Goal: Information Seeking & Learning: Learn about a topic

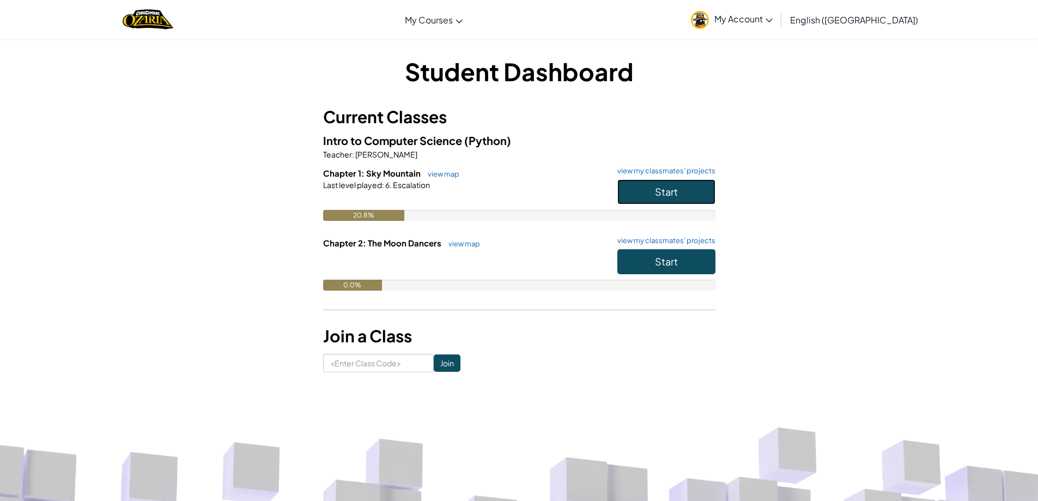
click at [691, 188] on button "Start" at bounding box center [666, 191] width 98 height 25
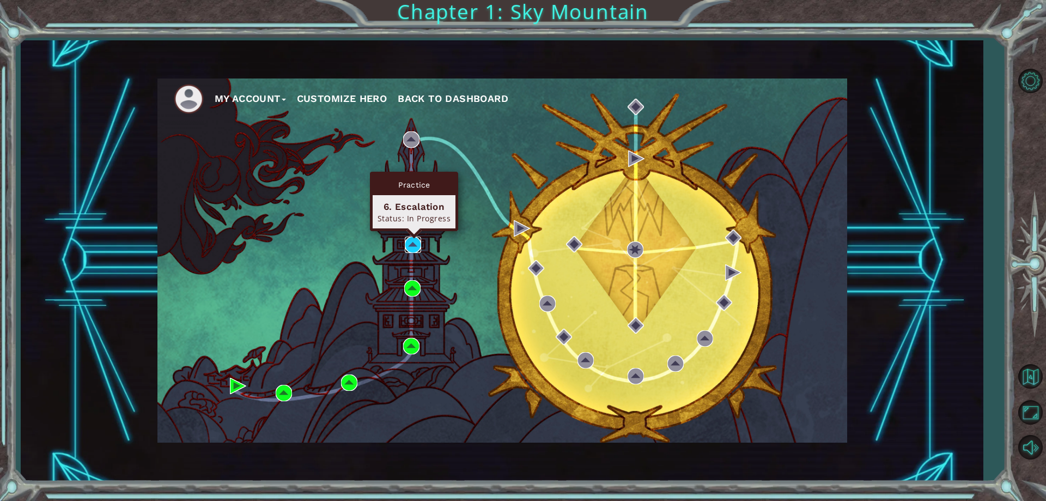
click at [415, 246] on img at bounding box center [413, 244] width 16 height 16
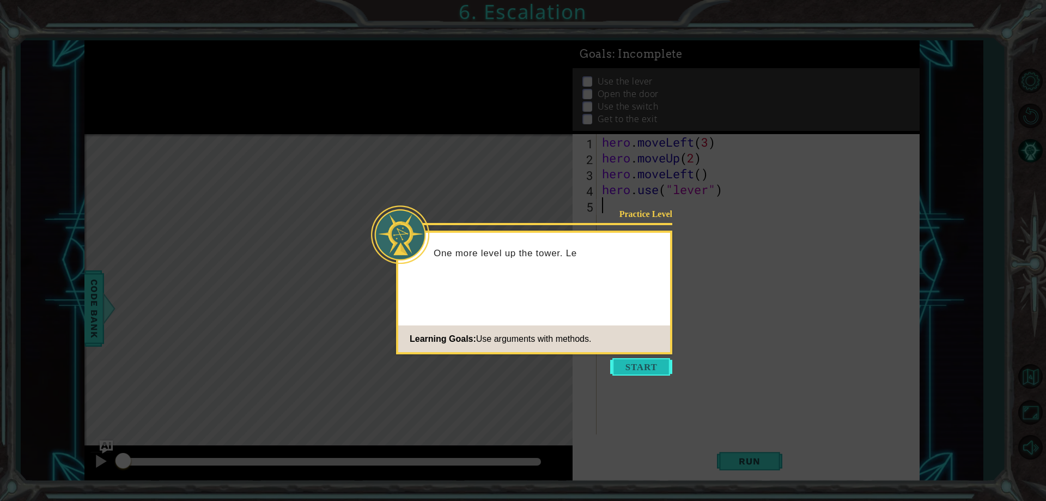
click at [652, 367] on button "Start" at bounding box center [641, 366] width 62 height 17
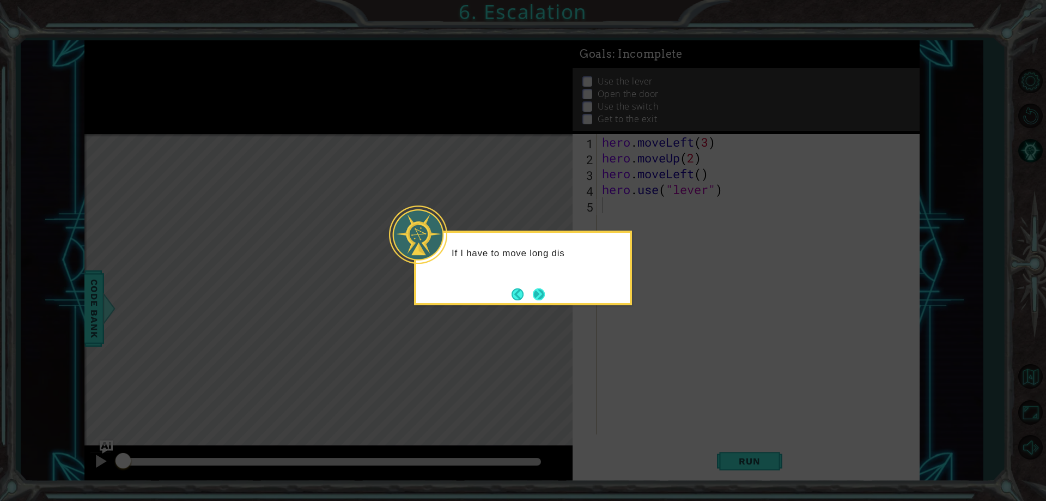
click at [533, 291] on button "Next" at bounding box center [539, 294] width 12 height 12
click at [532, 290] on icon at bounding box center [523, 250] width 1046 height 501
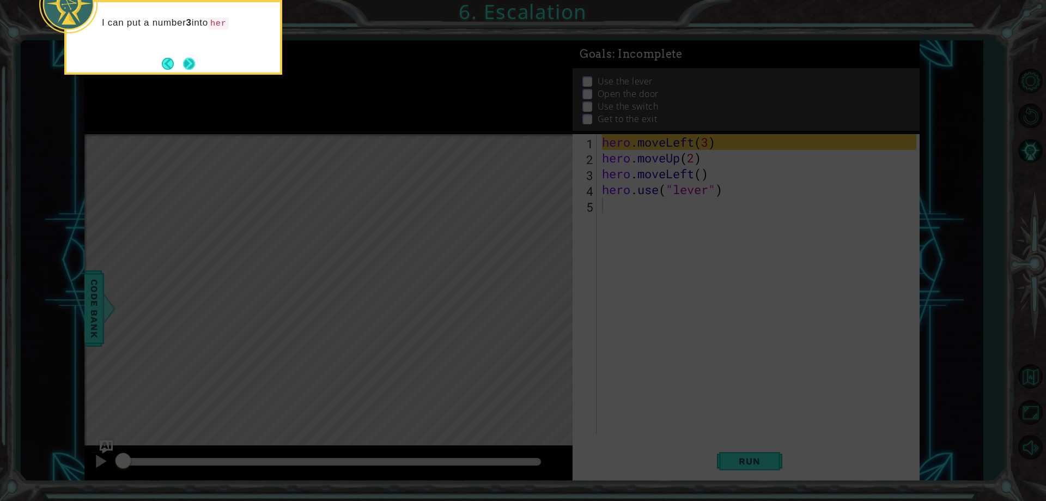
click at [184, 66] on button "Next" at bounding box center [189, 64] width 12 height 12
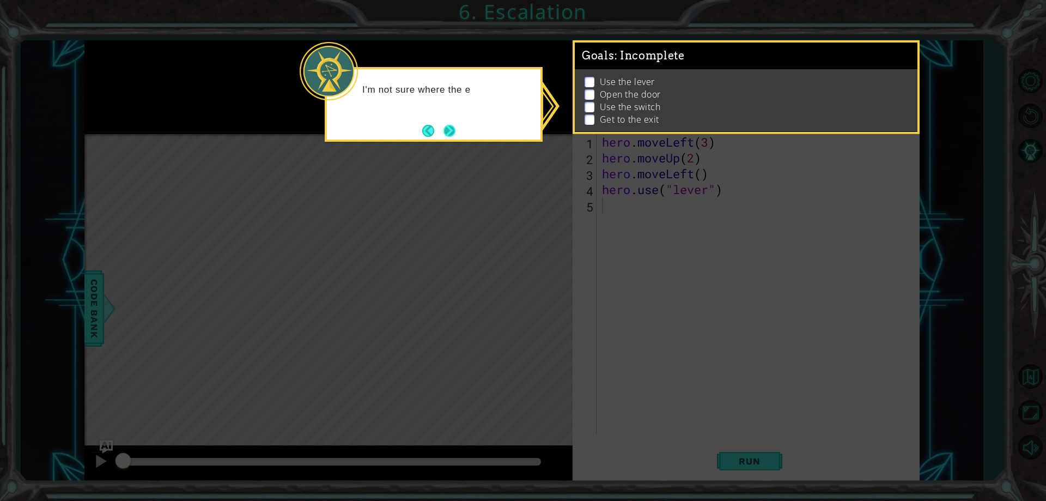
click at [443, 128] on button "Next" at bounding box center [449, 131] width 12 height 12
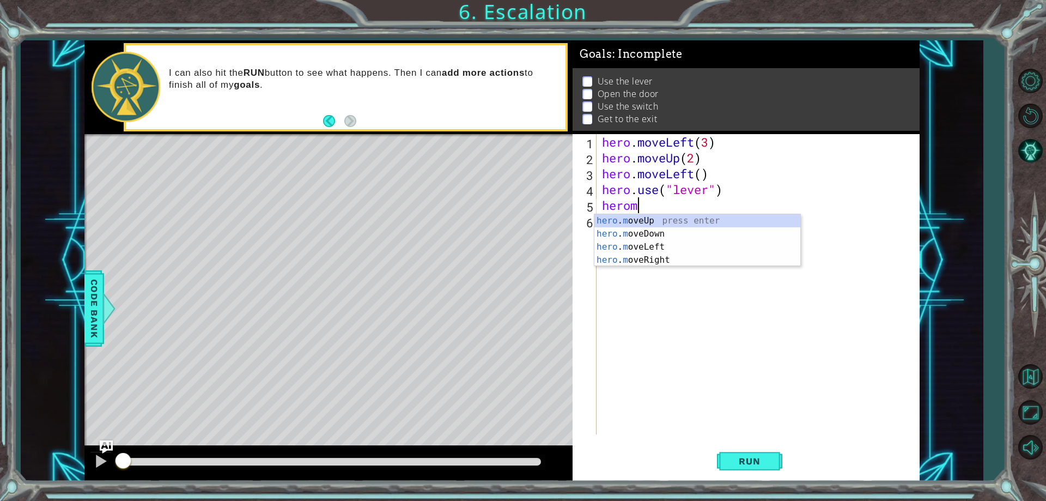
scroll to position [0, 1]
type textarea "h"
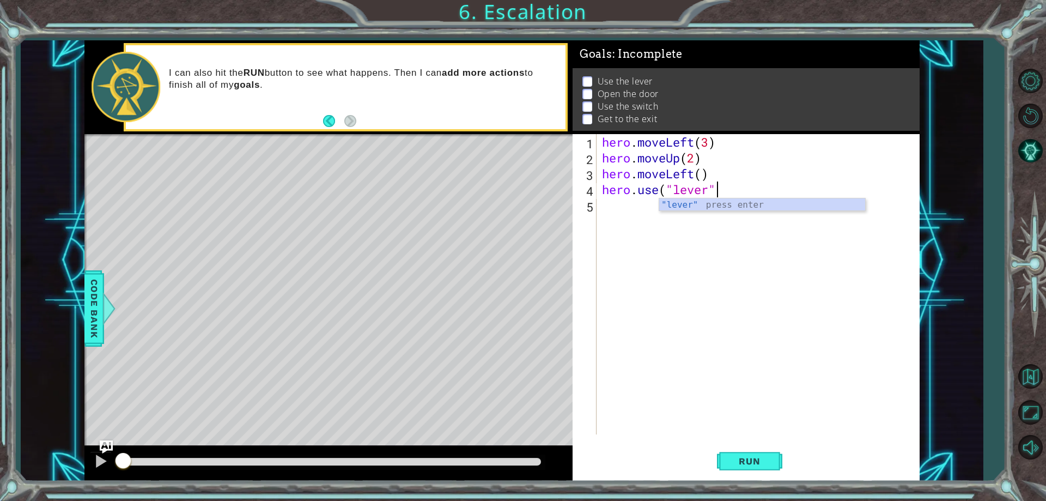
type textarea "hero.use("lever")"
type textarea "hero.moveLeft(2)"
type textarea "hero.use("door")"
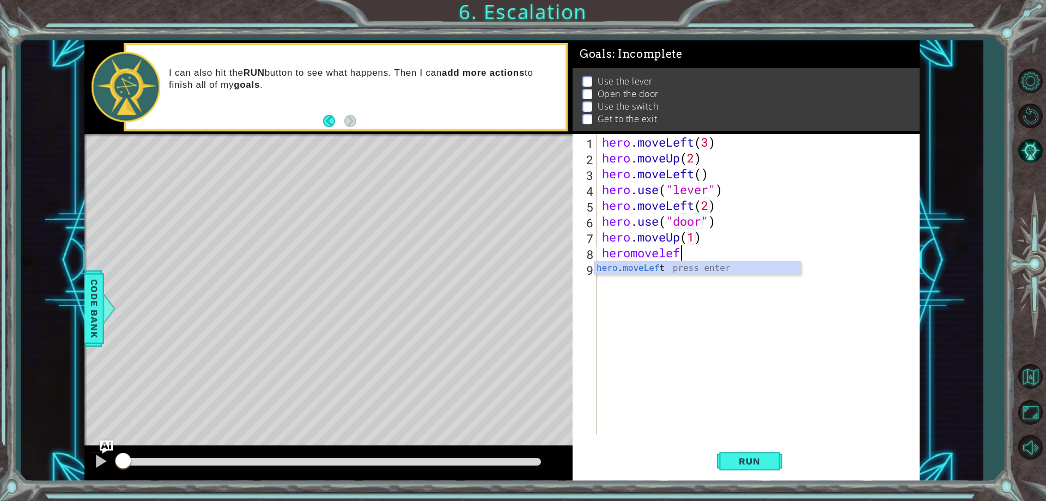
scroll to position [0, 8]
type textarea "hero.moveLeft(2)"
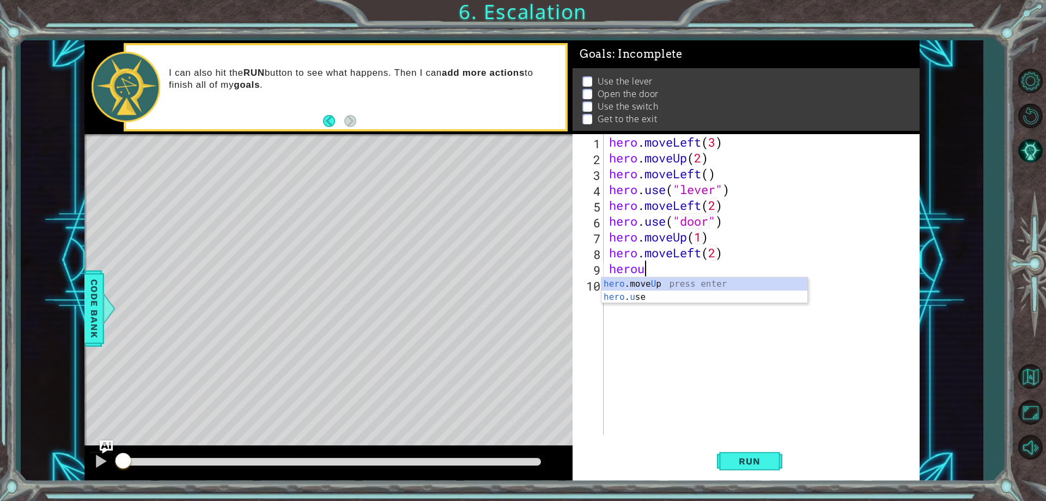
scroll to position [0, 2]
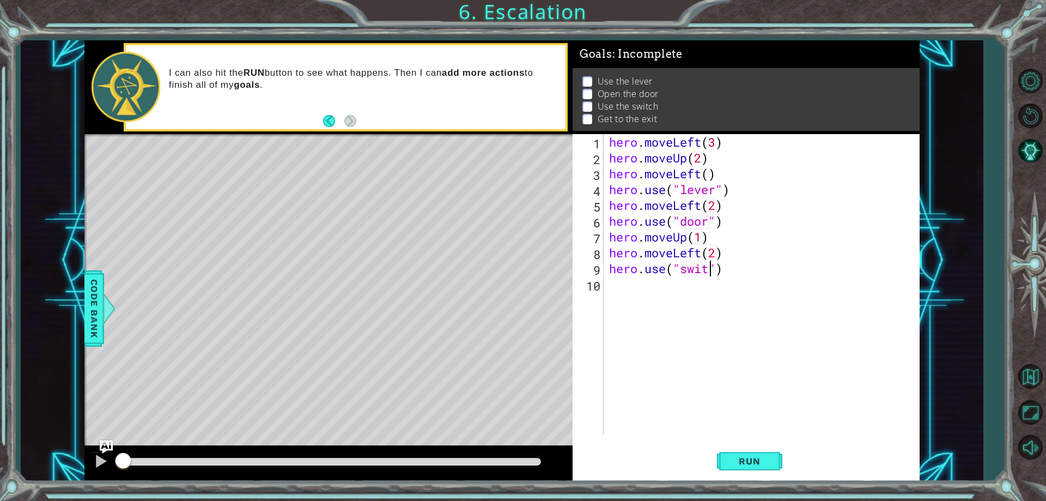
type textarea "hero.use("switch")"
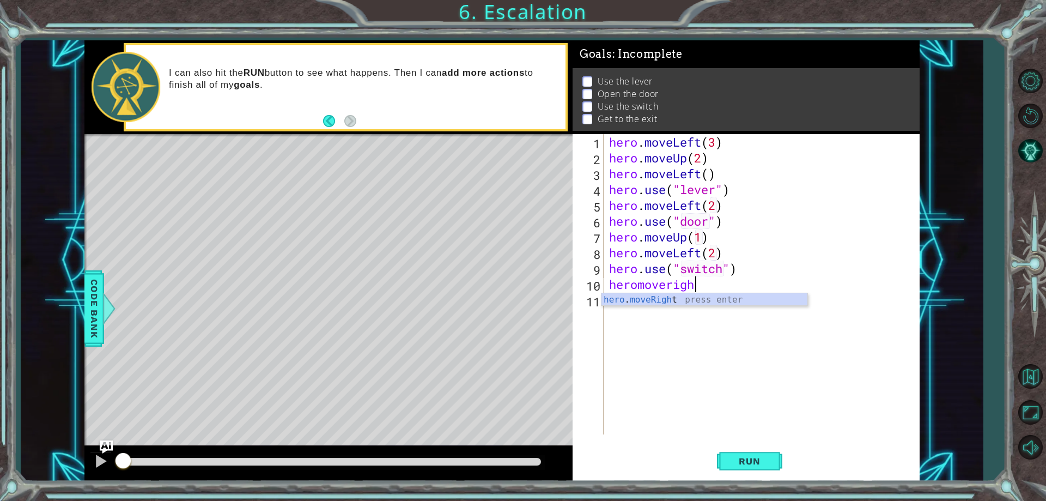
scroll to position [0, 4]
click at [694, 257] on div "hero . moveLeft ( 3 ) hero . moveUp ( 2 ) hero . moveLeft ( ) hero . use ( "lev…" at bounding box center [764, 300] width 315 height 332
click at [701, 257] on div "hero . moveLeft ( 3 ) hero . moveUp ( 2 ) hero . moveLeft ( ) hero . use ( "lev…" at bounding box center [764, 300] width 315 height 332
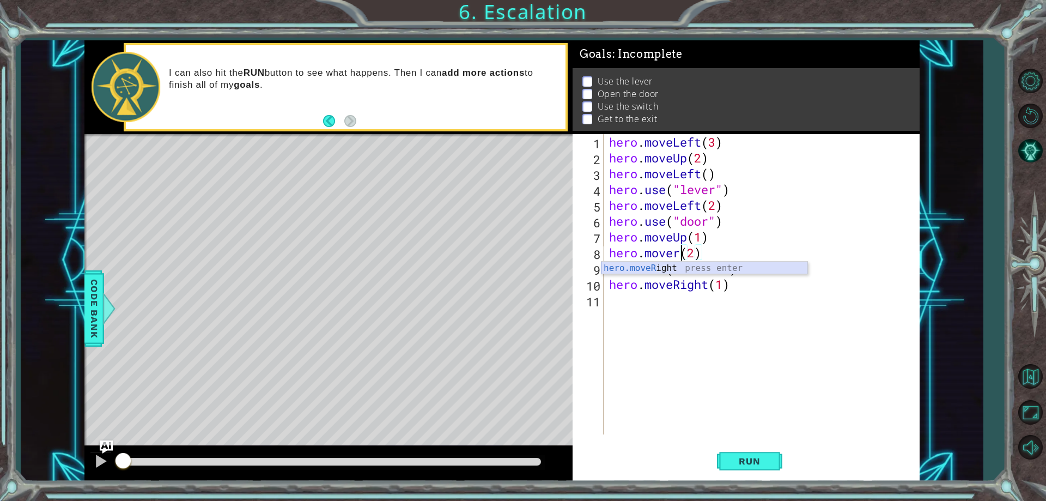
click at [707, 265] on div "hero.moveR ight press enter" at bounding box center [704, 281] width 206 height 39
click at [713, 255] on div "hero . moveLeft ( 3 ) hero . moveUp ( 2 ) hero . moveLeft ( ) hero . use ( "lev…" at bounding box center [764, 300] width 315 height 332
type textarea "hero.moveRight(2)"
click at [769, 459] on span "Run" at bounding box center [749, 460] width 43 height 11
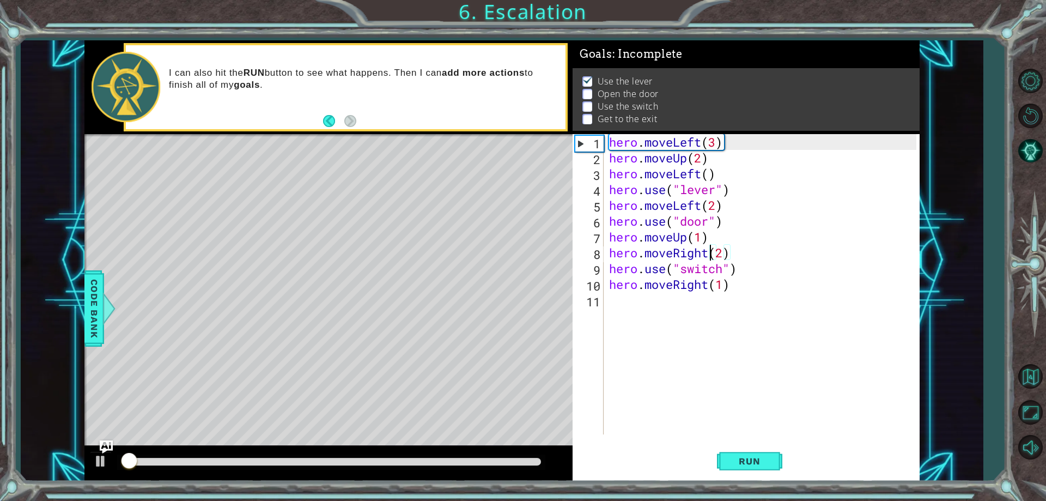
scroll to position [5, 0]
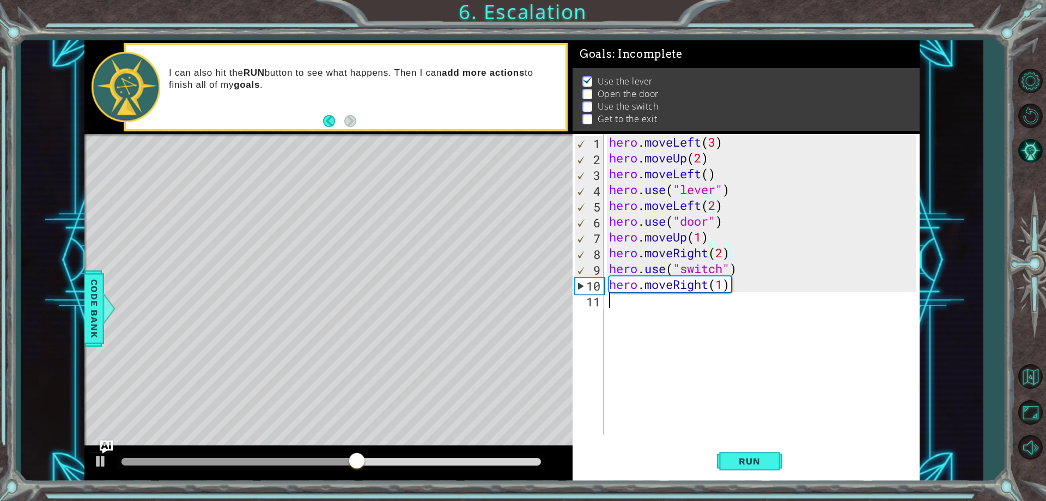
click at [629, 335] on div "hero . moveLeft ( 3 ) hero . moveUp ( 2 ) hero . moveLeft ( ) hero . use ( "lev…" at bounding box center [764, 300] width 315 height 332
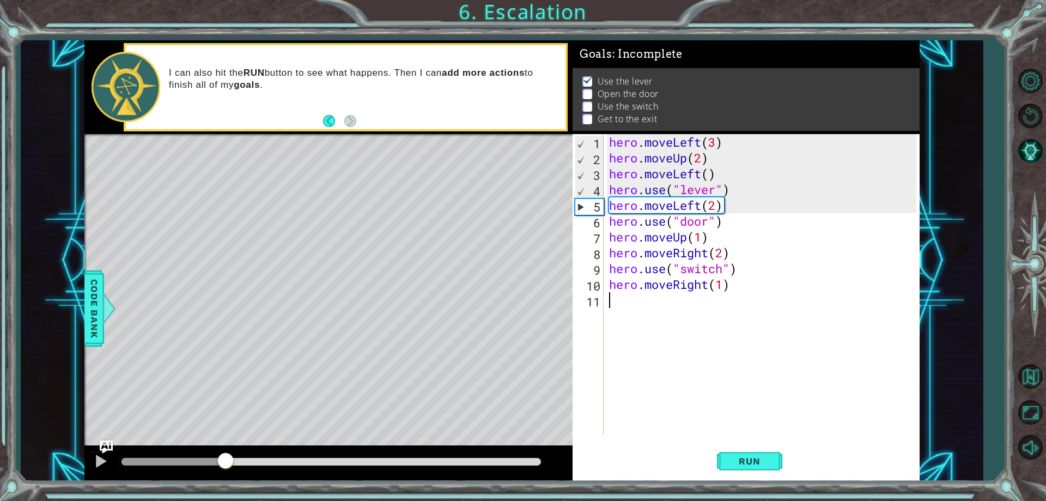
drag, startPoint x: 409, startPoint y: 469, endPoint x: 226, endPoint y: 461, distance: 183.2
click at [226, 461] on div at bounding box center [226, 462] width 20 height 20
click at [714, 204] on div "hero . moveLeft ( 3 ) hero . moveUp ( 2 ) hero . moveLeft ( ) hero . use ( "lev…" at bounding box center [764, 300] width 315 height 332
type textarea "hero.moveLeft()"
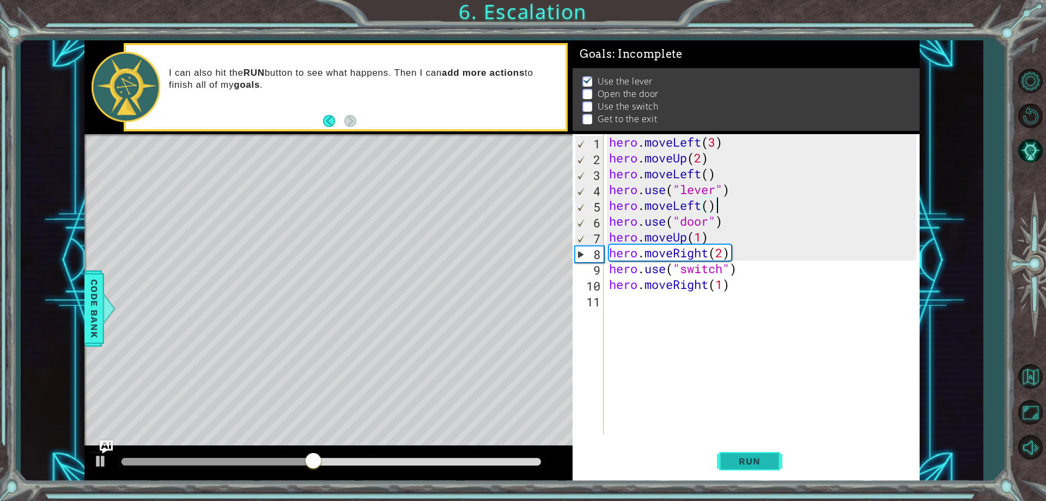
click at [722, 450] on button "Run" at bounding box center [749, 461] width 65 height 35
drag, startPoint x: 149, startPoint y: 456, endPoint x: 278, endPoint y: 451, distance: 129.2
click at [278, 451] on div at bounding box center [328, 463] width 488 height 35
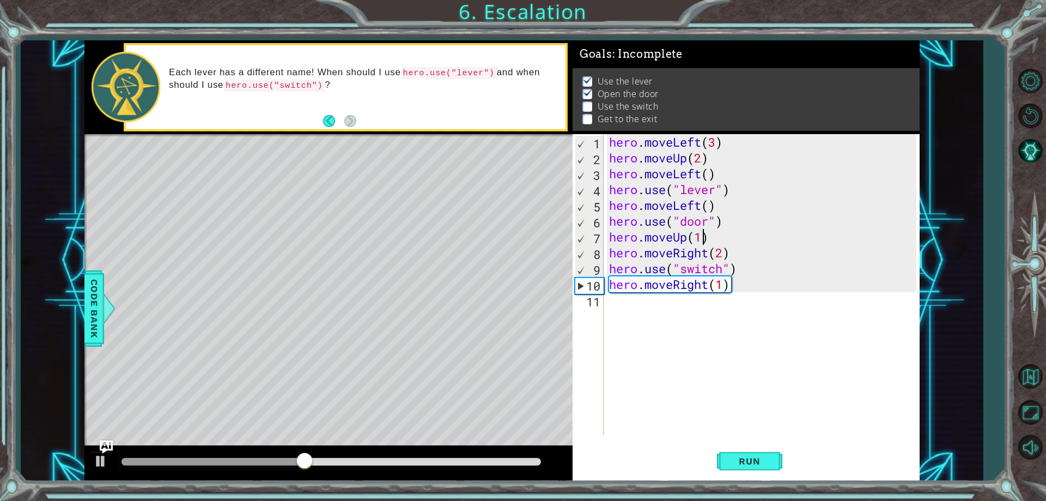
click at [701, 240] on div "hero . moveLeft ( 3 ) hero . moveUp ( 2 ) hero . moveLeft ( ) hero . use ( "lev…" at bounding box center [764, 300] width 315 height 332
type textarea "hero.moveUp(2)"
click at [775, 459] on button "Run" at bounding box center [749, 461] width 65 height 35
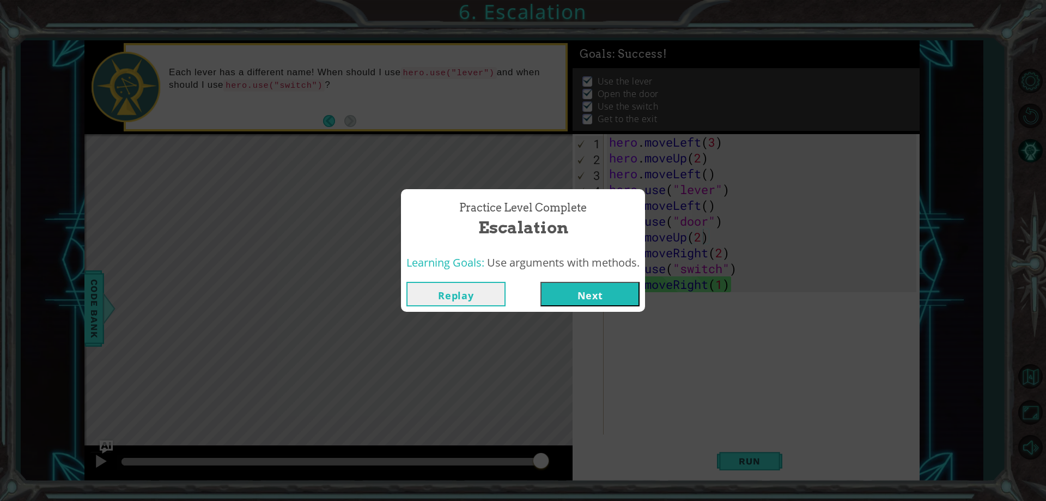
drag, startPoint x: 153, startPoint y: 461, endPoint x: 587, endPoint y: 443, distance: 434.0
click at [563, 461] on body "1 ההההההההההההההההההההההההההההההההההההההההההההההההההההההההההההההההההההההההההההה…" at bounding box center [523, 250] width 1046 height 501
click at [557, 291] on button "Next" at bounding box center [589, 294] width 99 height 25
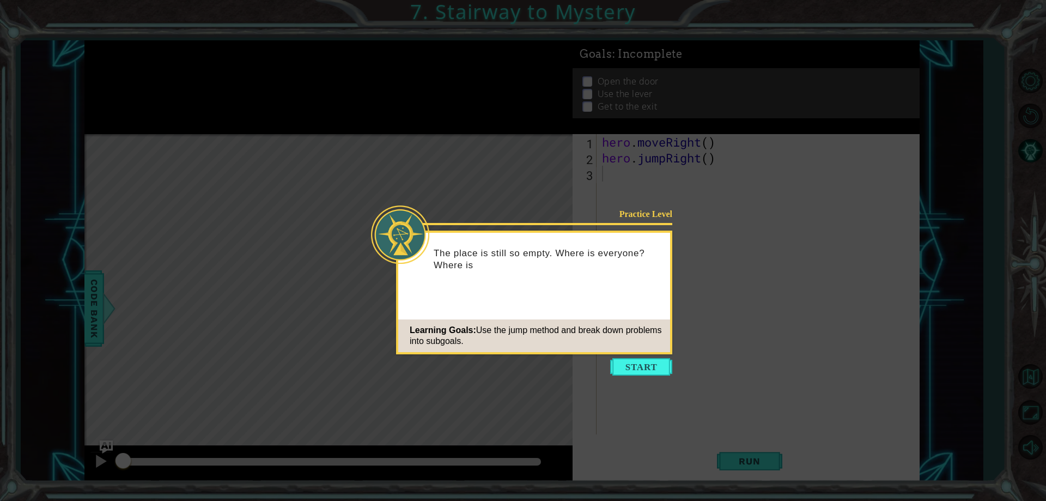
drag, startPoint x: 519, startPoint y: 268, endPoint x: 574, endPoint y: 319, distance: 75.2
click at [574, 318] on div "Practice Level The place is still so empty. Where is everyone? Where is Learnin…" at bounding box center [534, 292] width 276 height 124
click at [642, 366] on button "Start" at bounding box center [641, 366] width 62 height 17
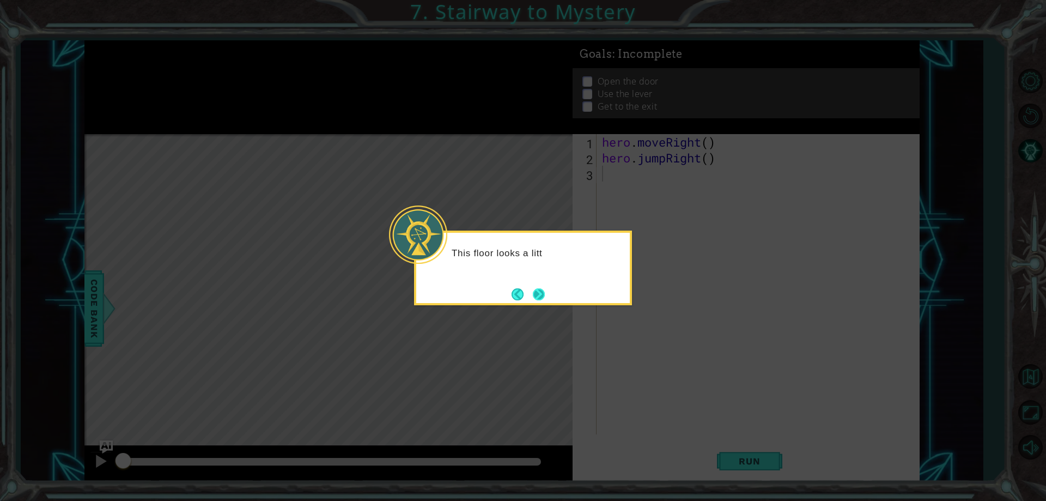
click at [543, 294] on button "Next" at bounding box center [539, 294] width 12 height 12
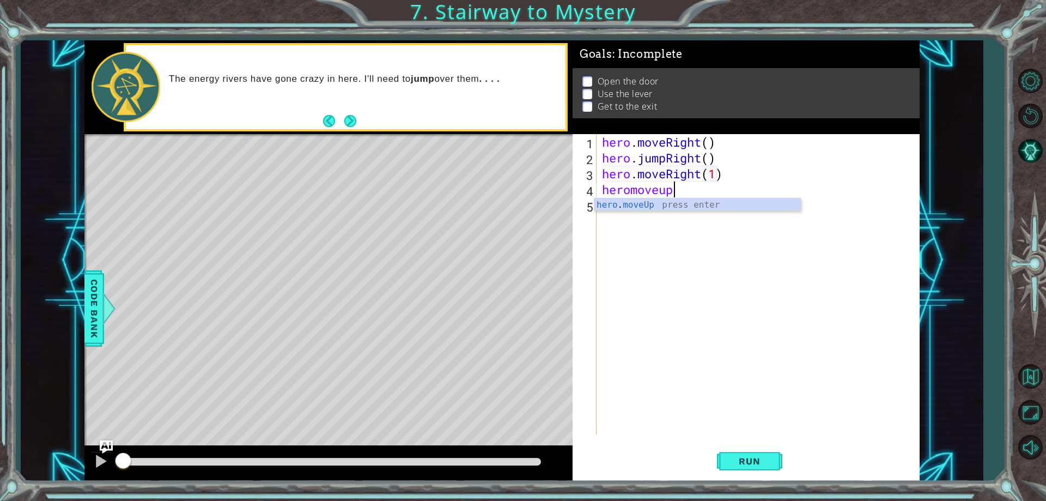
scroll to position [0, 4]
type textarea "hero.use("door")"
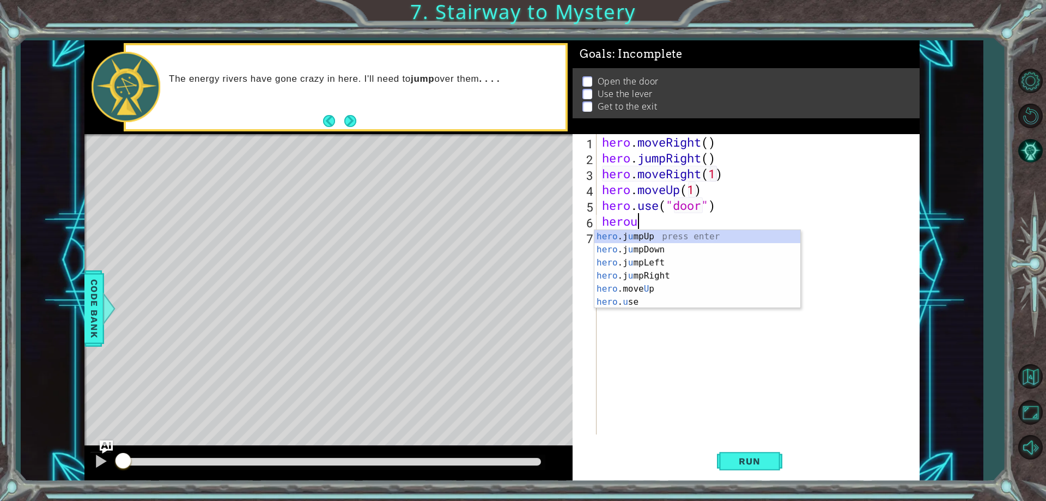
scroll to position [0, 1]
type textarea "heroup"
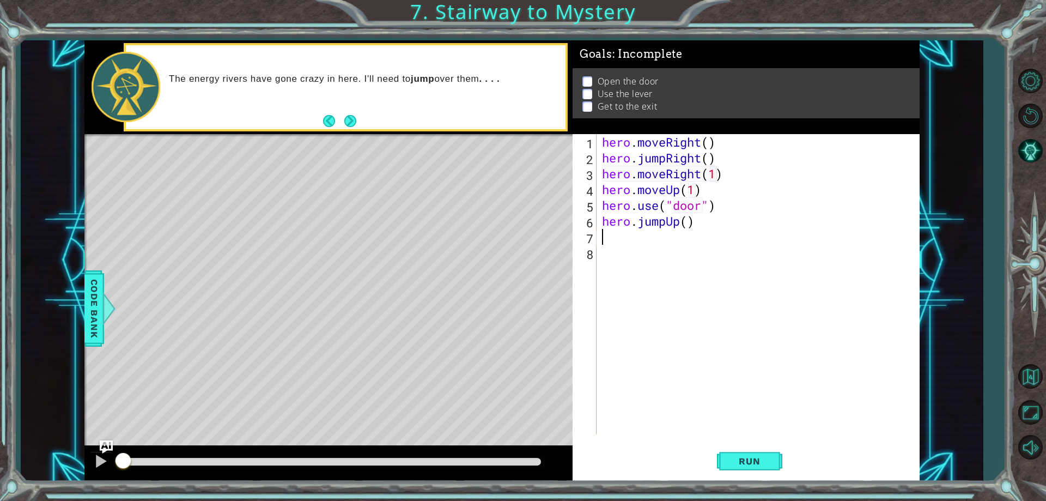
click at [664, 224] on div "hero . moveRight ( ) hero . jumpRight ( ) hero . moveRight ( 1 ) hero . moveUp …" at bounding box center [760, 300] width 321 height 332
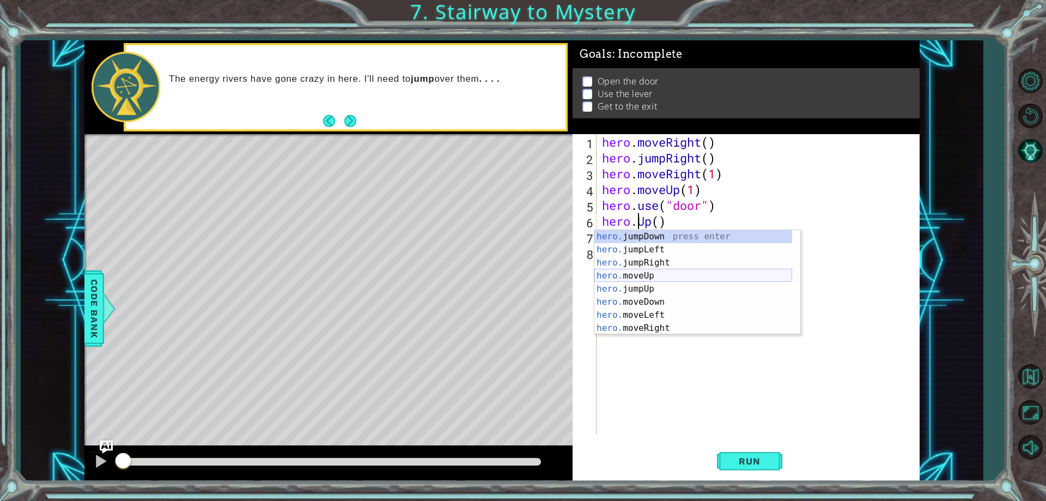
click at [628, 277] on div "hero. jumpDown press enter hero. jumpLeft press enter hero. jumpRight press ent…" at bounding box center [693, 295] width 198 height 131
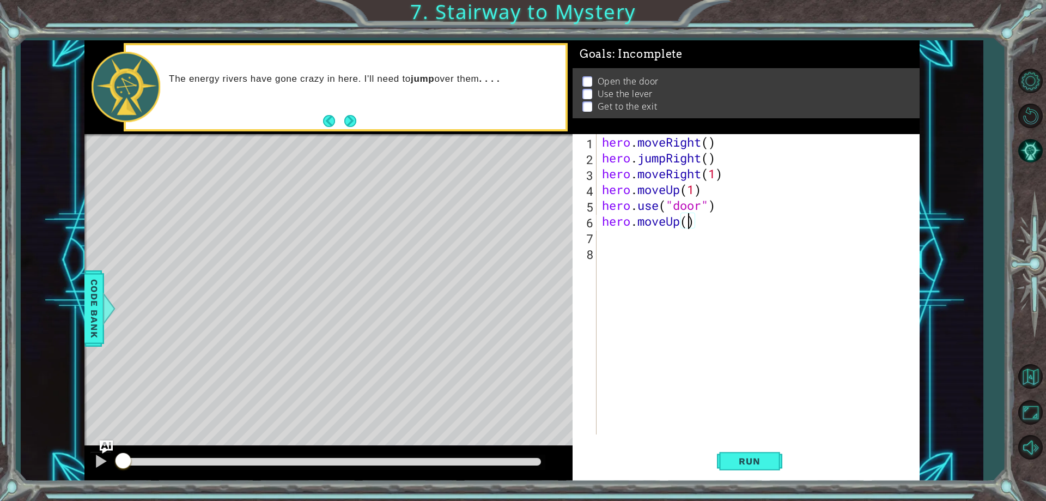
type textarea "hero.moveUp(2)"
type textarea "hero.moveLeft(1)"
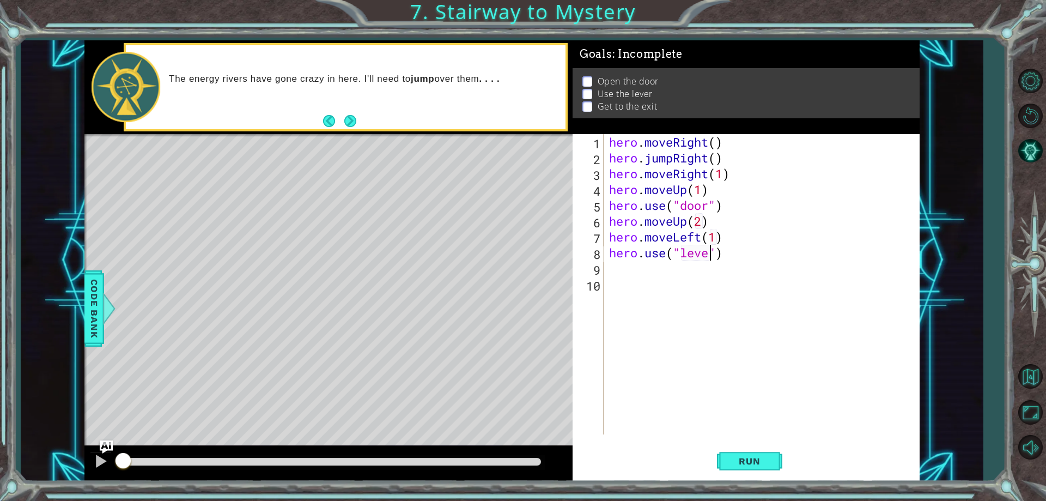
type textarea "hero.use("lever")"
type textarea "hero.moveLeft(2)"
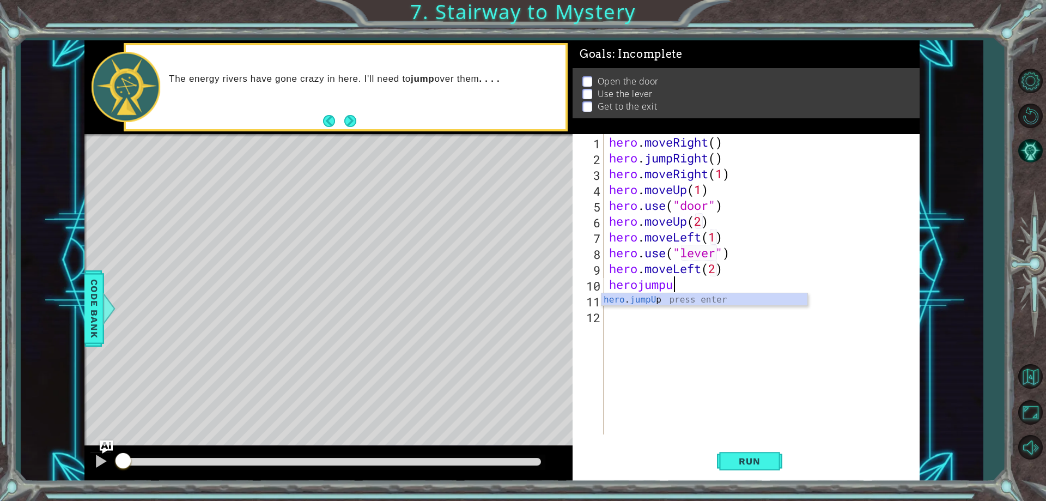
type textarea "herojumpup"
type textarea "hero.moveRight(2)"
click at [773, 460] on button "Run" at bounding box center [749, 461] width 65 height 35
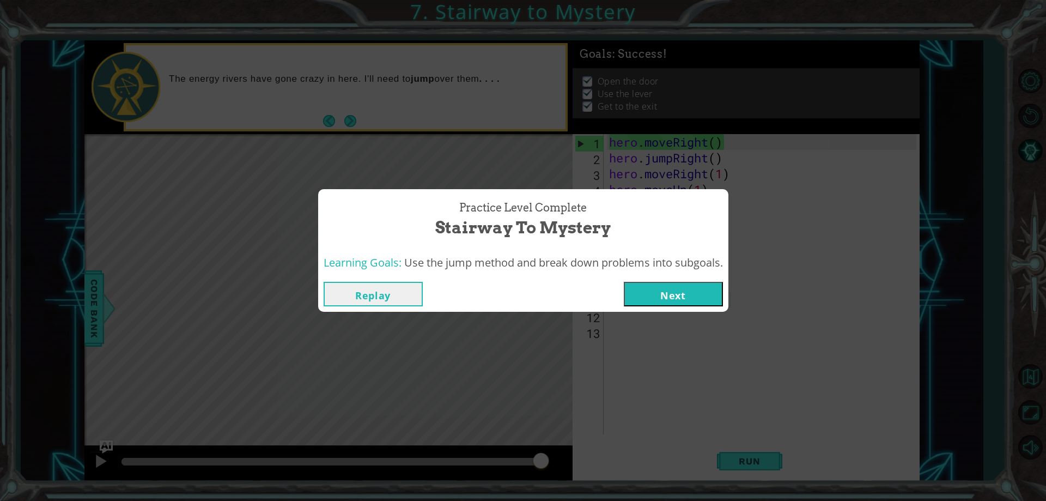
click at [639, 288] on button "Next" at bounding box center [673, 294] width 99 height 25
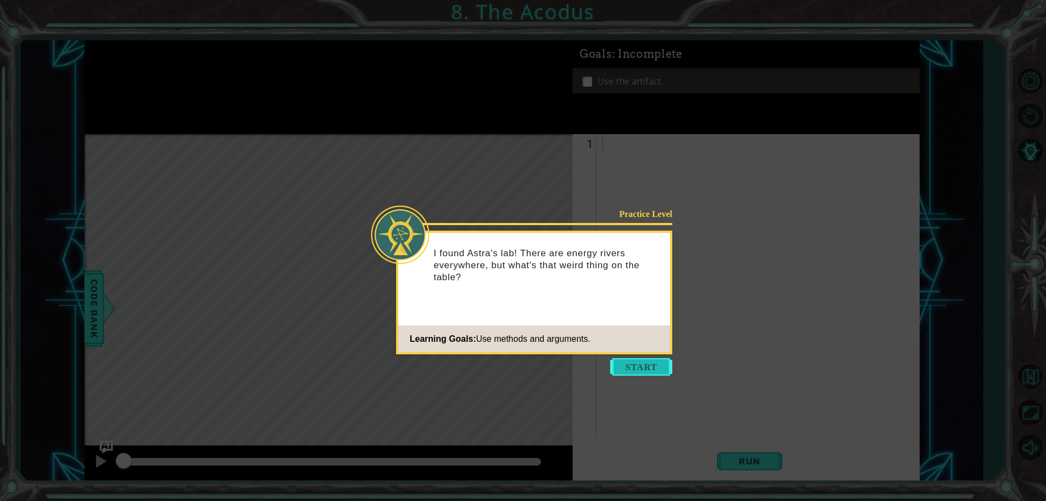
click at [665, 361] on button "Start" at bounding box center [641, 366] width 62 height 17
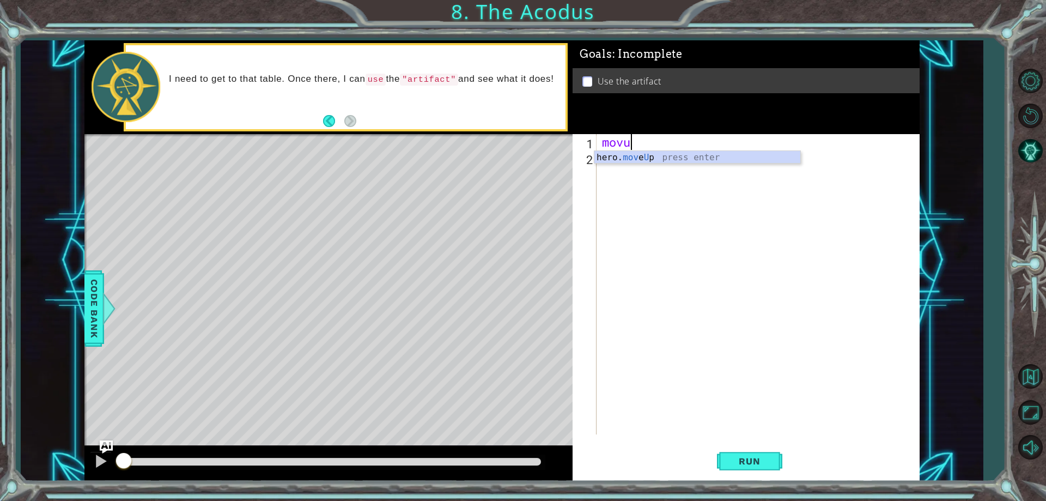
scroll to position [0, 1]
type textarea "hero.moveUp(2)"
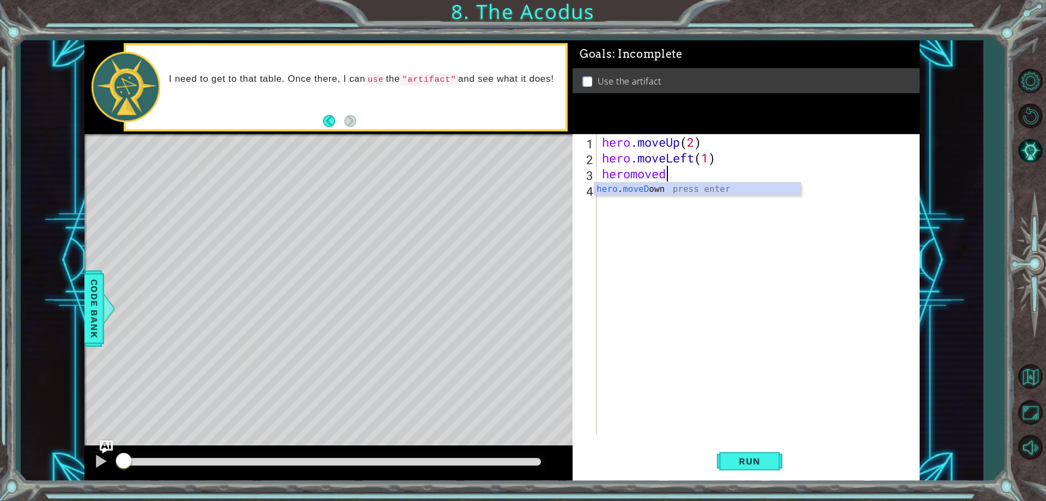
scroll to position [0, 5]
type textarea "hero.moveDown(2)"
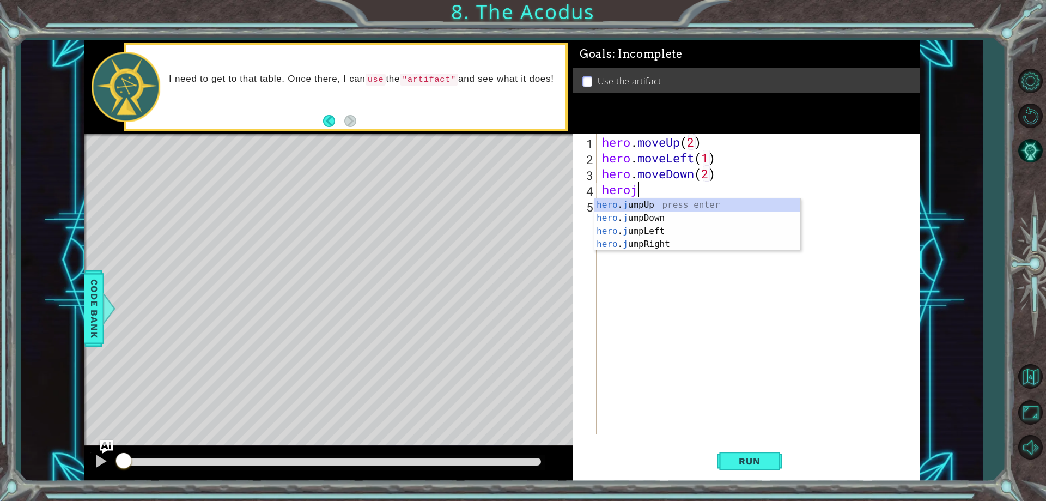
scroll to position [0, 2]
type textarea "herojule"
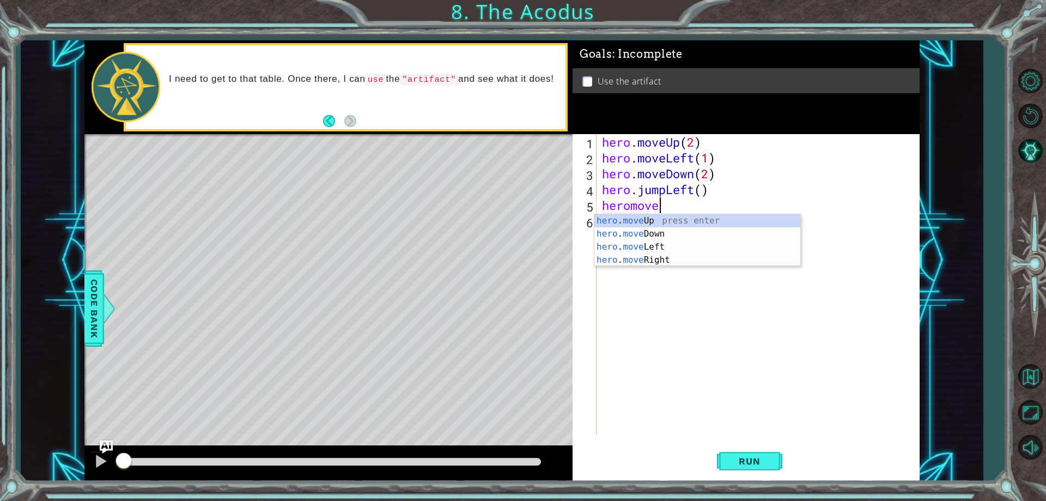
scroll to position [0, 2]
type textarea "heromoveup2"
click at [610, 235] on div "heromoveup 2 press enter hero . moveUp press enter" at bounding box center [697, 240] width 206 height 52
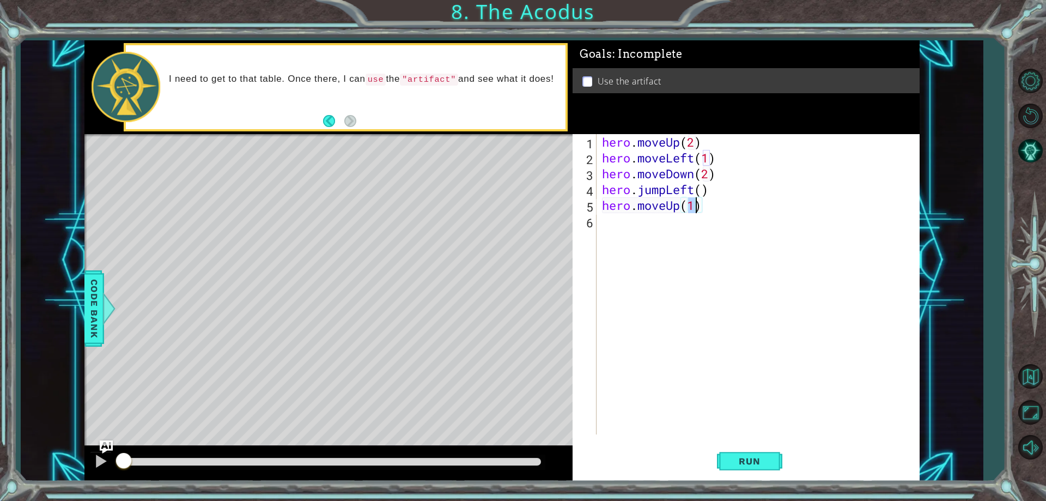
scroll to position [0, 4]
type textarea "hero.moveUp(2)"
click at [605, 226] on div "hero . moveUp ( 2 ) hero . moveLeft ( 1 ) hero . moveDown ( 2 ) hero . jumpLeft…" at bounding box center [760, 300] width 321 height 332
type textarea "hero.use("artifact")"
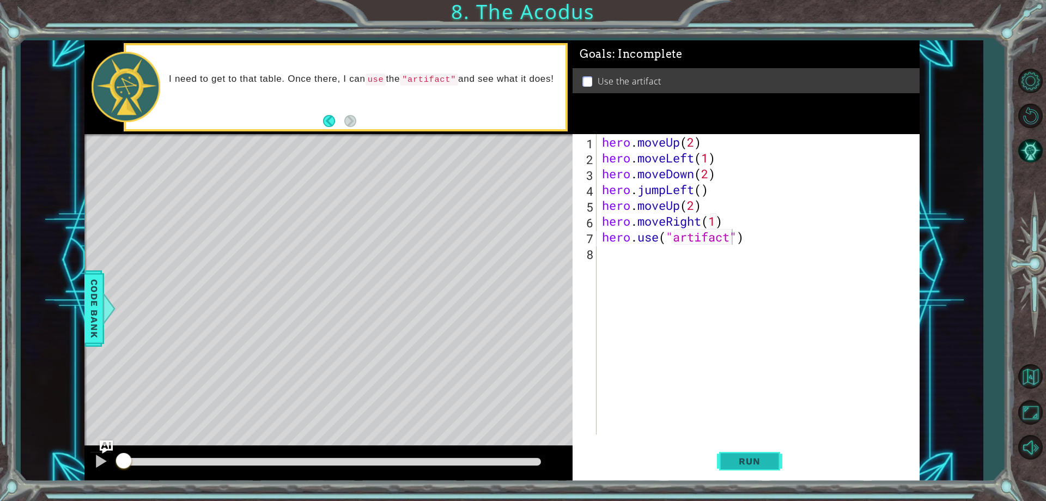
click at [728, 454] on button "Run" at bounding box center [749, 461] width 65 height 35
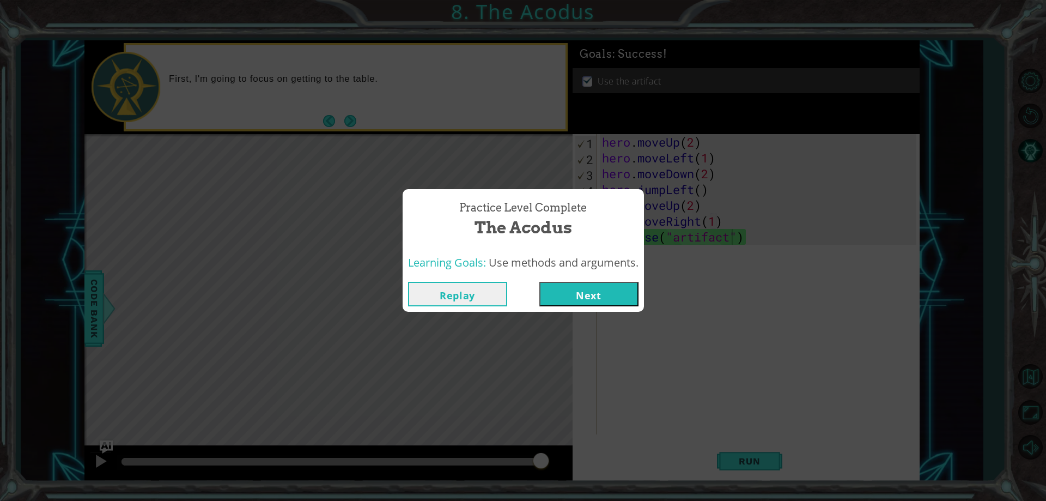
click at [566, 291] on button "Next" at bounding box center [588, 294] width 99 height 25
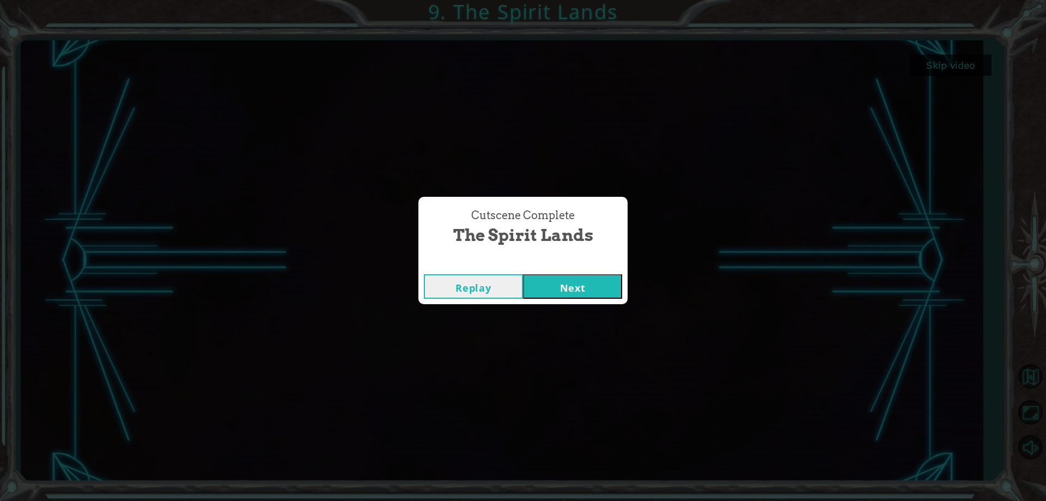
click at [567, 274] on button "Next" at bounding box center [572, 286] width 99 height 25
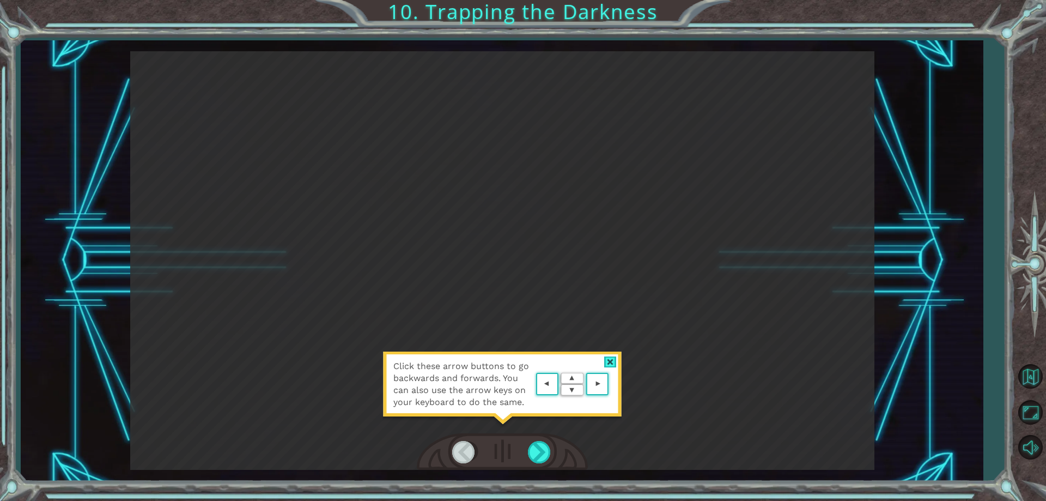
click at [611, 384] on area at bounding box center [611, 384] width 0 height 0
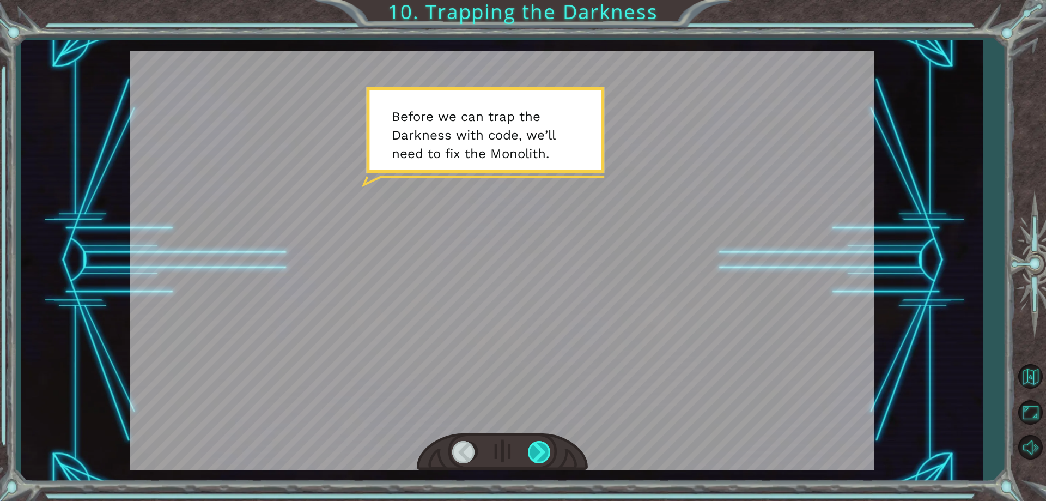
click at [536, 453] on div at bounding box center [540, 452] width 25 height 22
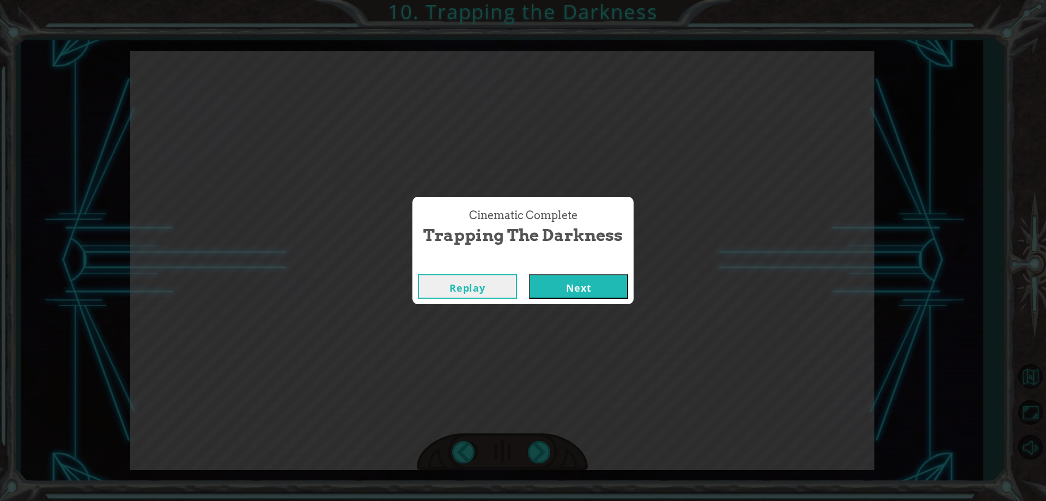
click at [559, 282] on button "Next" at bounding box center [578, 286] width 99 height 25
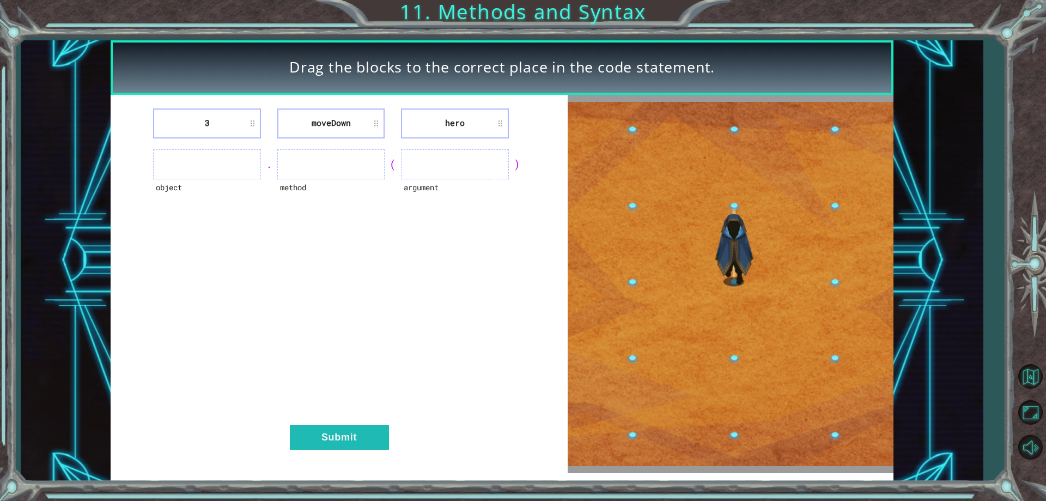
click at [204, 161] on ul at bounding box center [206, 164] width 107 height 30
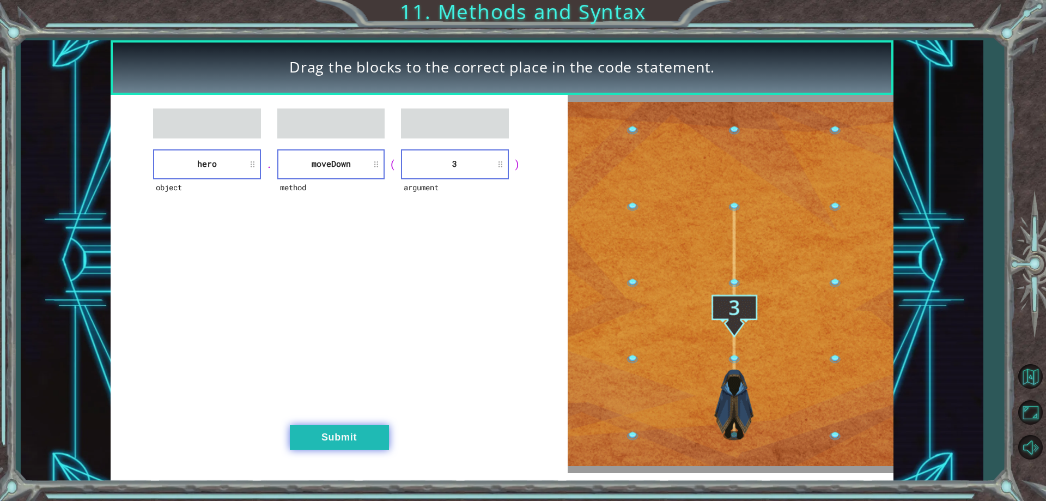
click at [354, 437] on button "Submit" at bounding box center [339, 437] width 99 height 25
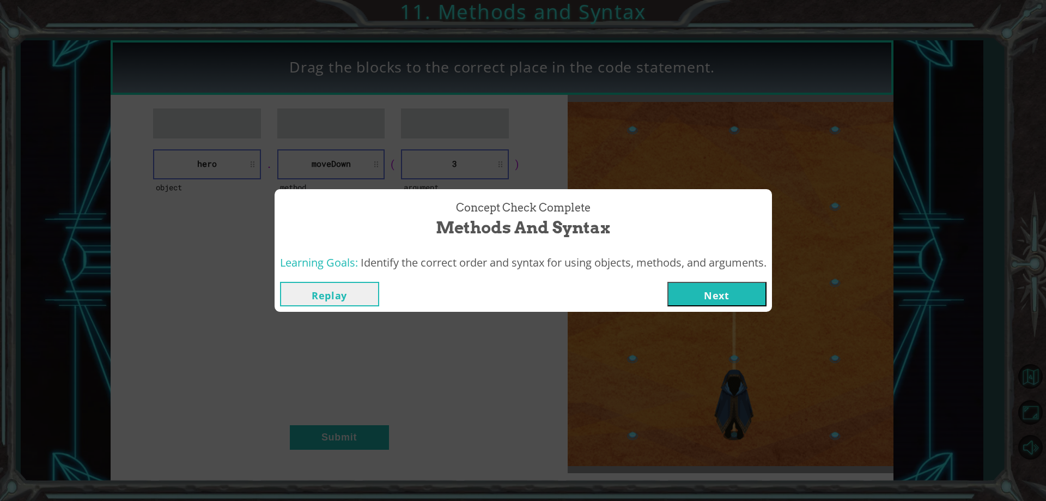
click at [705, 291] on button "Next" at bounding box center [716, 294] width 99 height 25
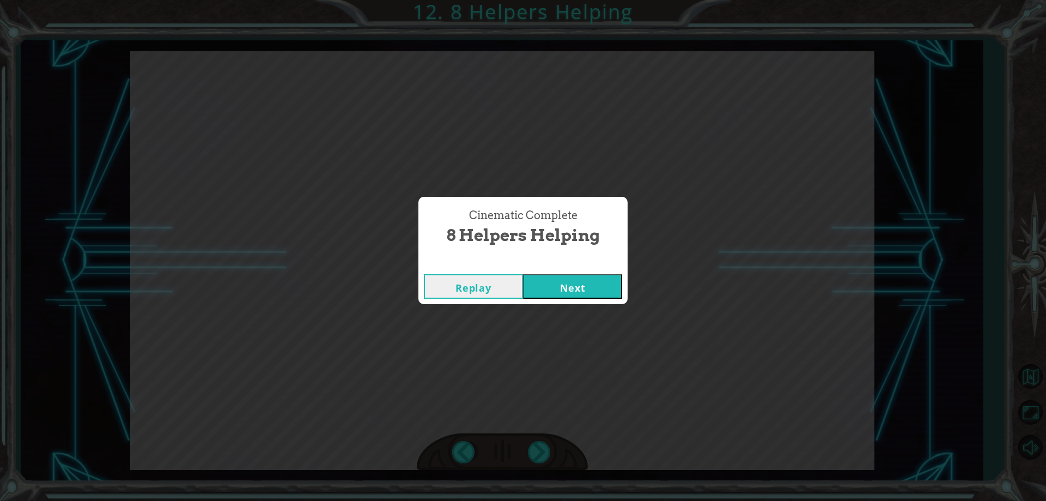
click at [571, 269] on div "Replay Next" at bounding box center [522, 286] width 209 height 35
click at [571, 276] on button "Next" at bounding box center [572, 286] width 99 height 25
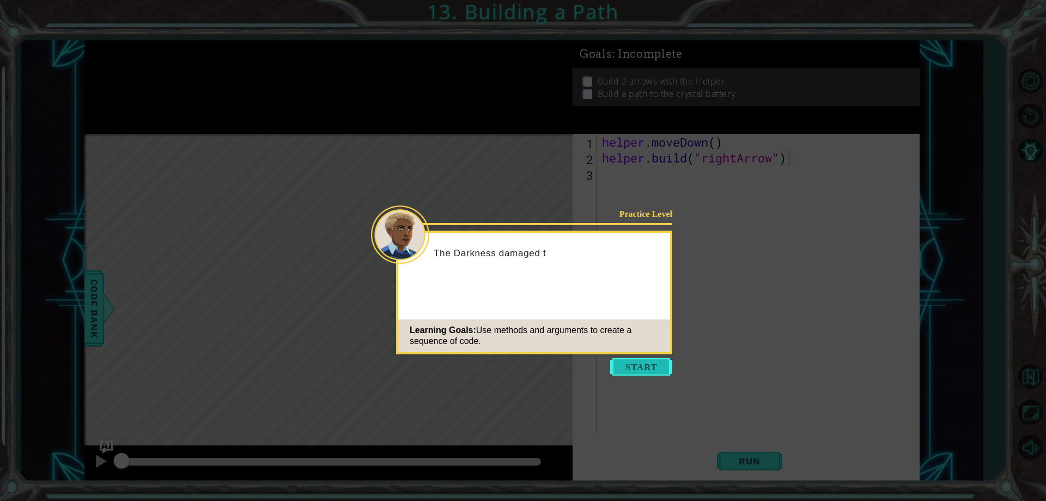
click at [649, 367] on button "Start" at bounding box center [641, 366] width 62 height 17
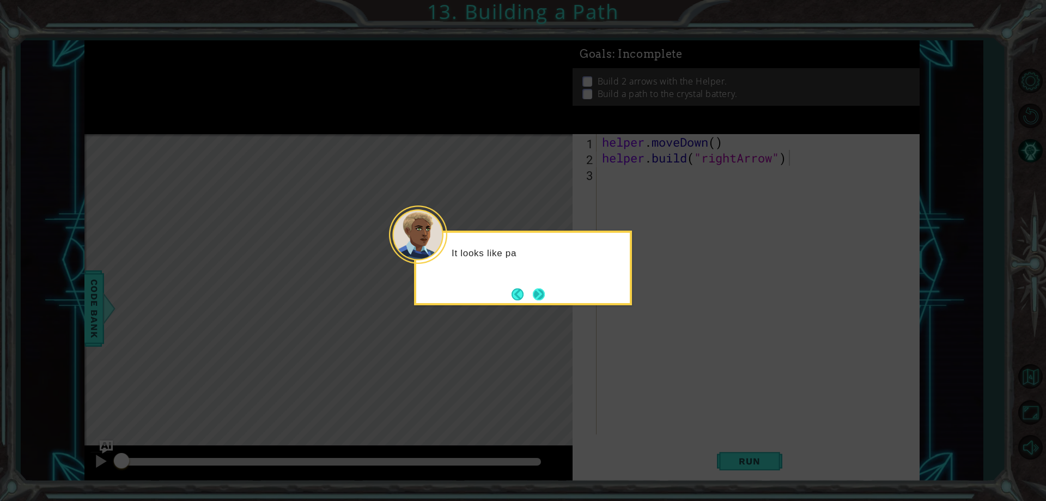
click at [544, 292] on button "Next" at bounding box center [539, 294] width 12 height 12
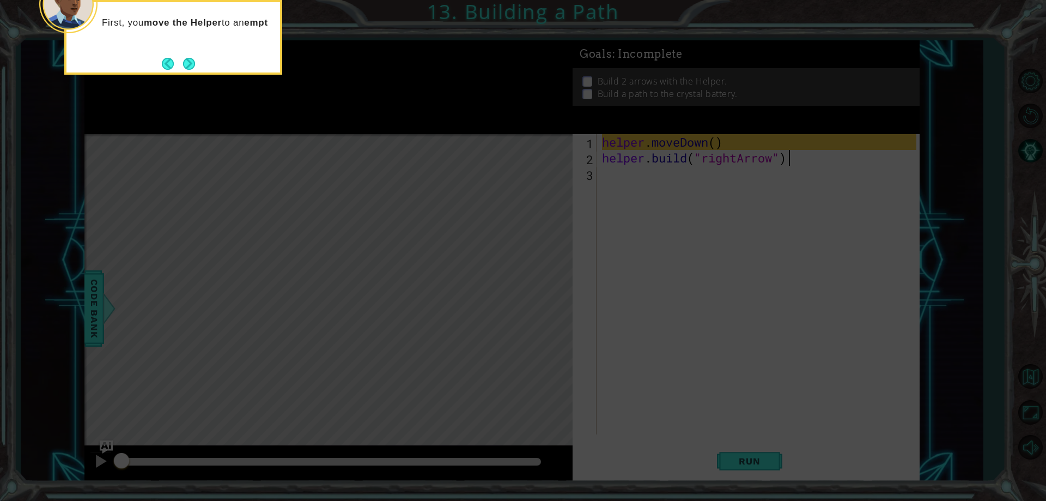
click at [189, 64] on button "Next" at bounding box center [189, 64] width 12 height 12
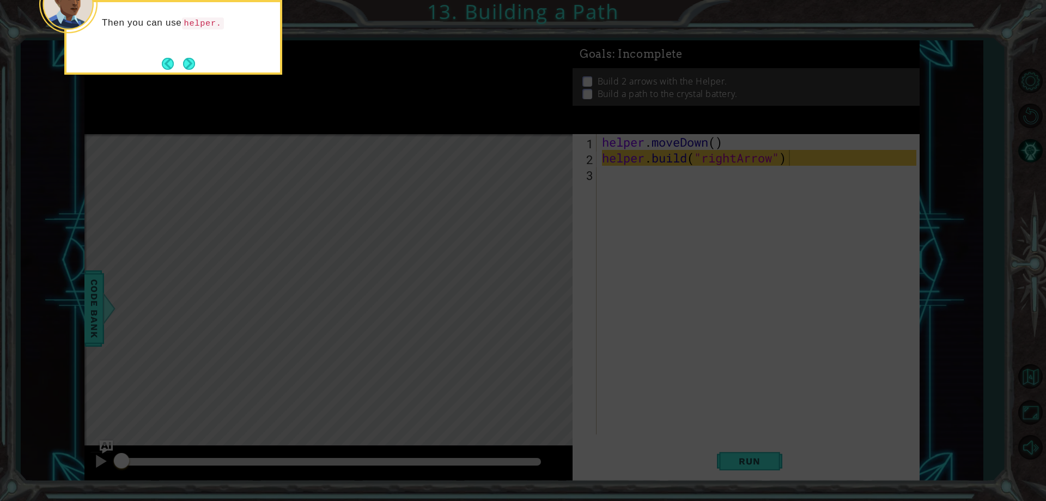
click at [177, 58] on button "Back" at bounding box center [172, 64] width 21 height 12
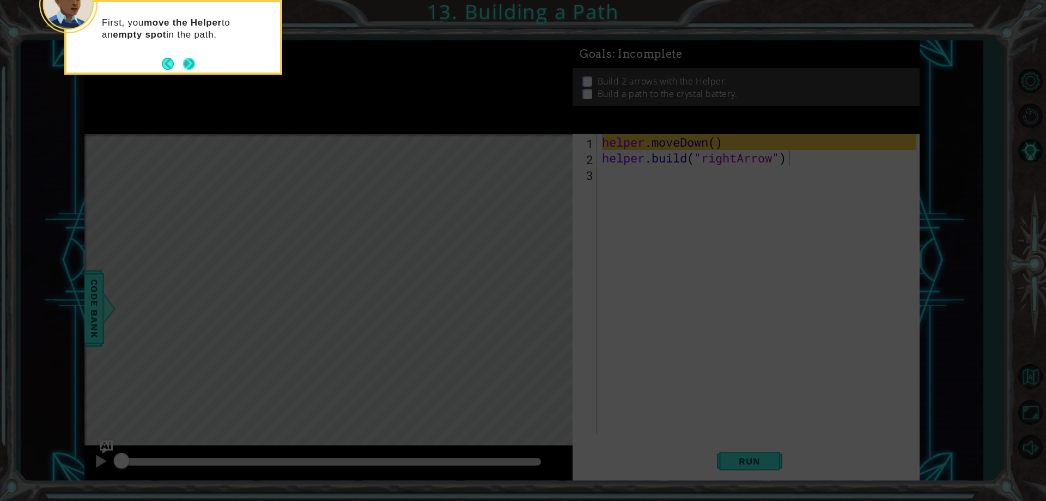
click at [183, 58] on button "Next" at bounding box center [189, 64] width 12 height 12
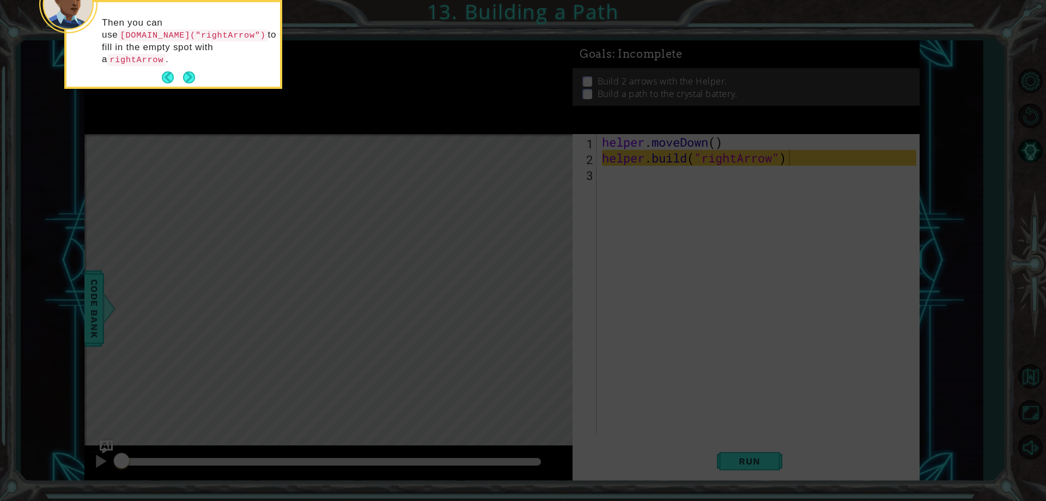
click at [183, 69] on footer at bounding box center [178, 77] width 33 height 16
click at [183, 71] on button "Next" at bounding box center [189, 77] width 12 height 12
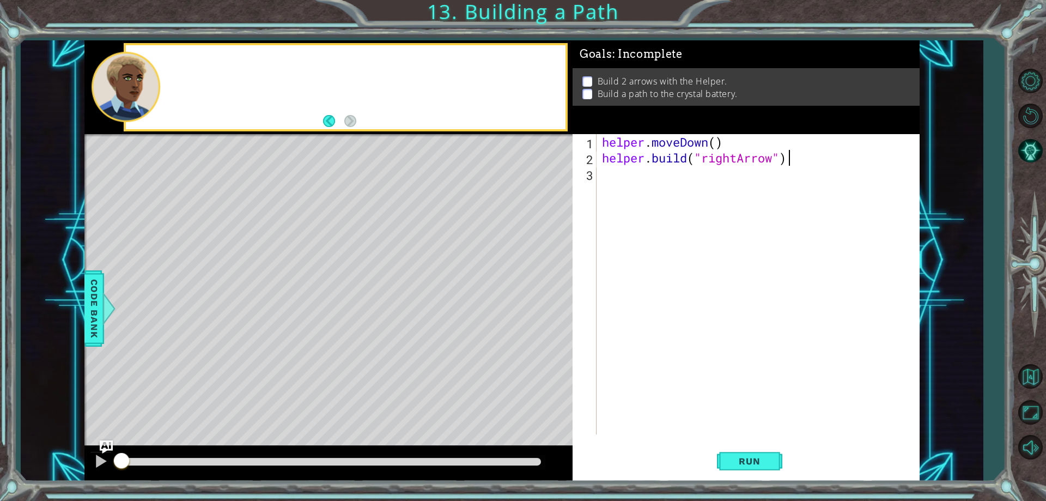
click at [183, 57] on div at bounding box center [346, 87] width 440 height 84
click at [676, 180] on div "helper . moveDown ( ) helper . build ( "rightArrow" )" at bounding box center [760, 300] width 321 height 332
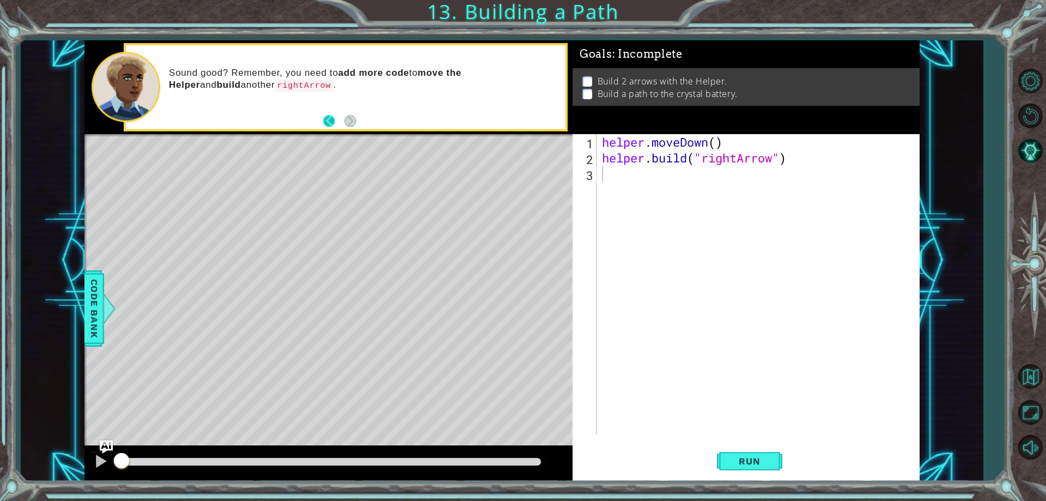
click at [325, 115] on button "Back" at bounding box center [333, 121] width 21 height 12
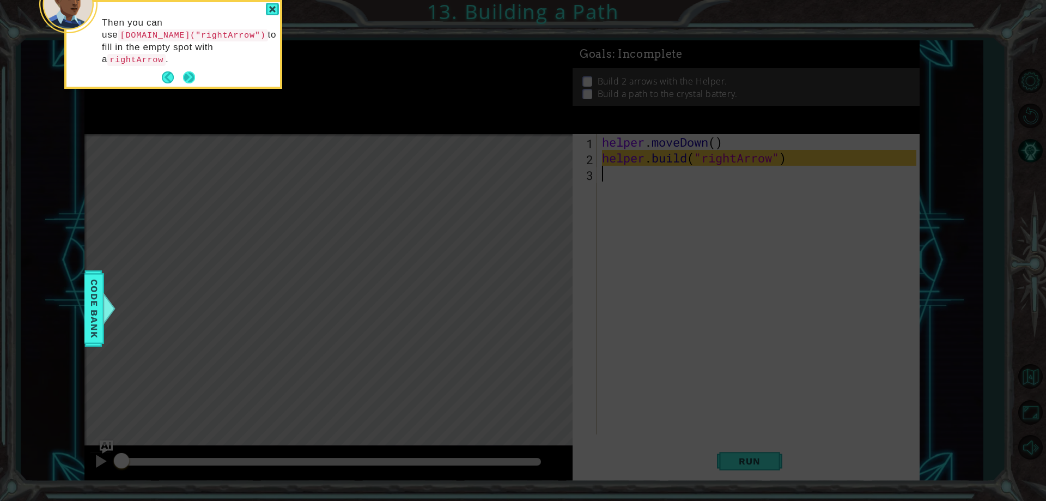
click at [194, 71] on button "Next" at bounding box center [189, 77] width 12 height 12
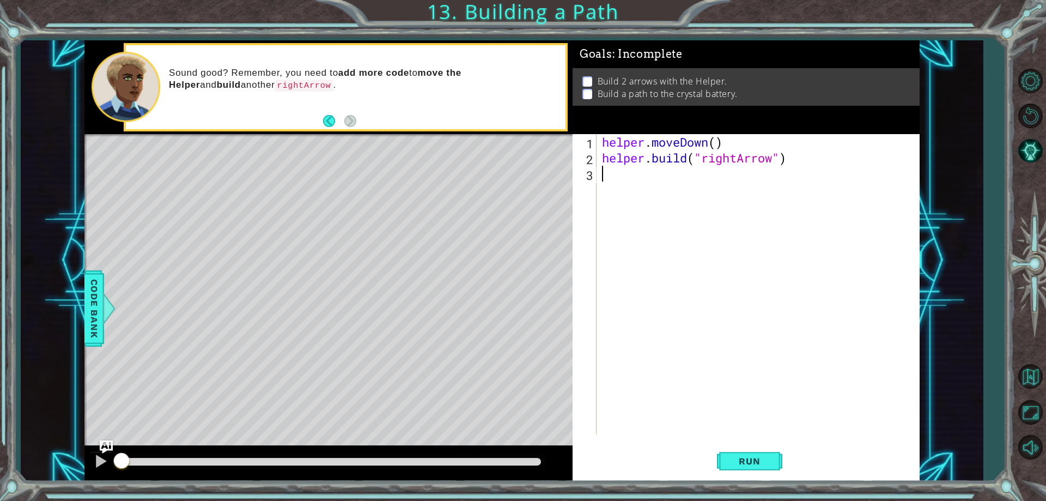
click at [609, 174] on div "helper . moveDown ( ) helper . build ( "rightArrow" )" at bounding box center [760, 300] width 321 height 332
drag, startPoint x: 609, startPoint y: 174, endPoint x: 599, endPoint y: 174, distance: 9.3
click at [601, 174] on div "helper . moveDown ( ) helper . build ( "rightArrow" )" at bounding box center [760, 300] width 321 height 332
click at [732, 458] on span "Run" at bounding box center [749, 460] width 43 height 11
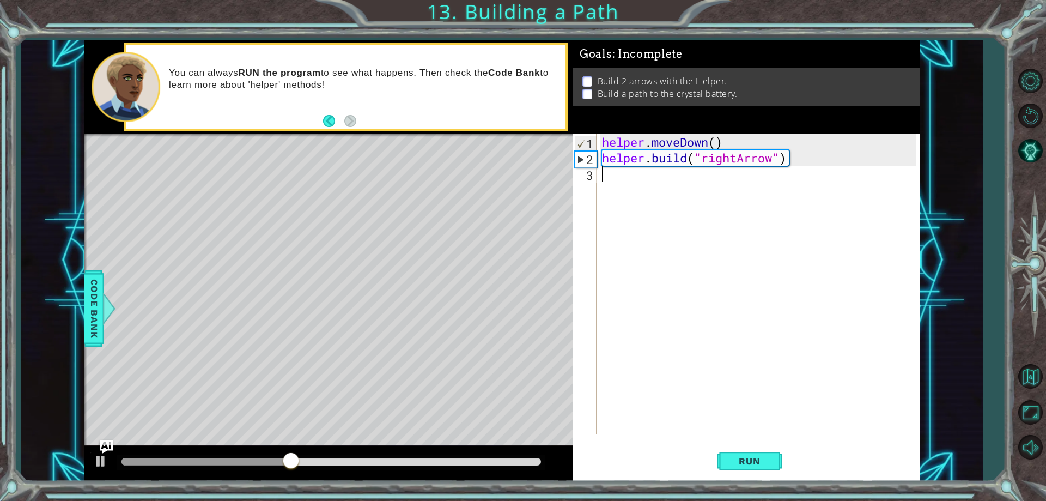
click at [630, 180] on div "helper . moveDown ( ) helper . build ( "rightArrow" )" at bounding box center [760, 300] width 321 height 332
click at [333, 121] on button "Back" at bounding box center [333, 121] width 21 height 12
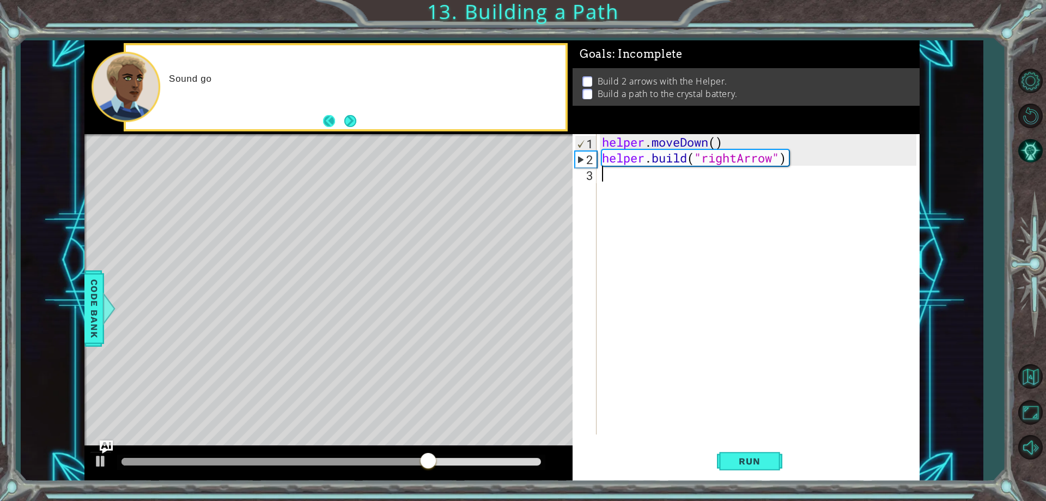
click at [331, 121] on button "Back" at bounding box center [333, 121] width 21 height 12
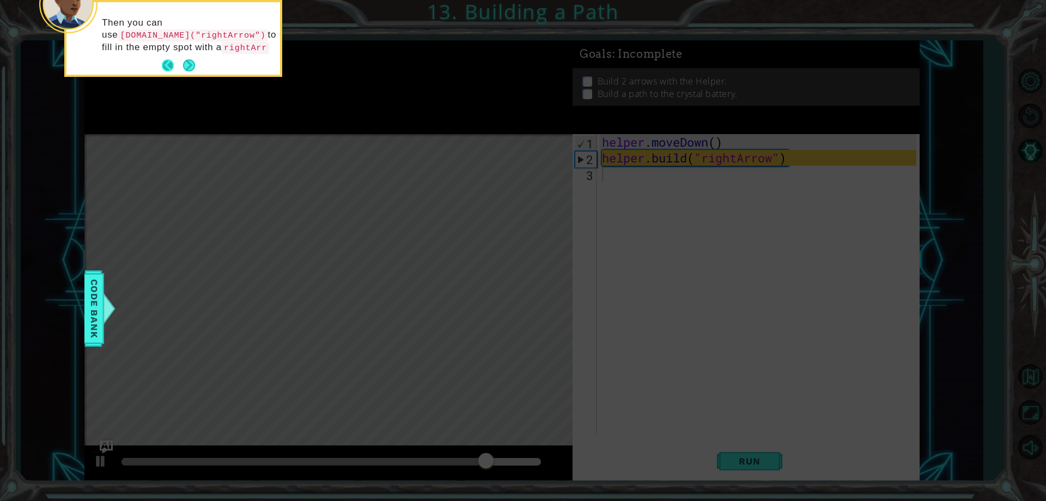
click at [173, 62] on button "Back" at bounding box center [172, 65] width 21 height 12
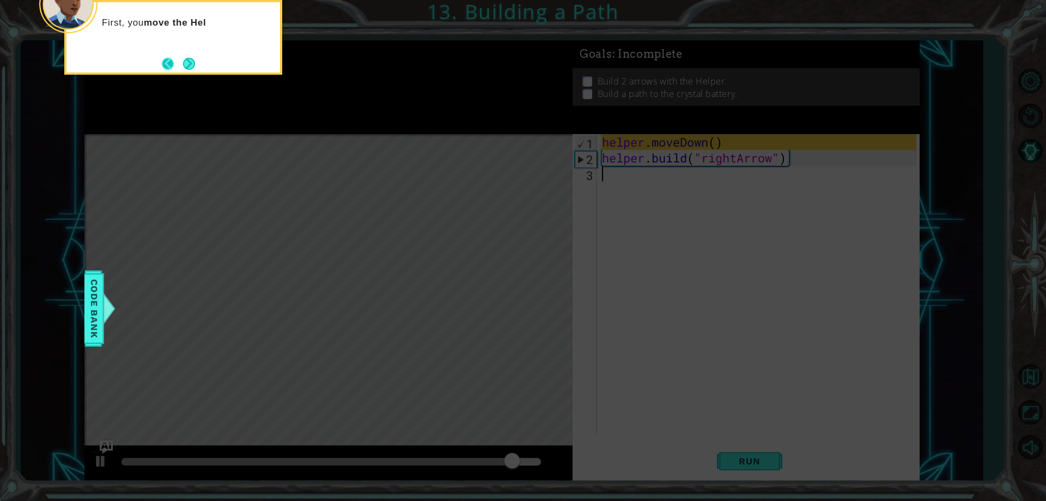
click at [171, 59] on button "Back" at bounding box center [172, 64] width 21 height 12
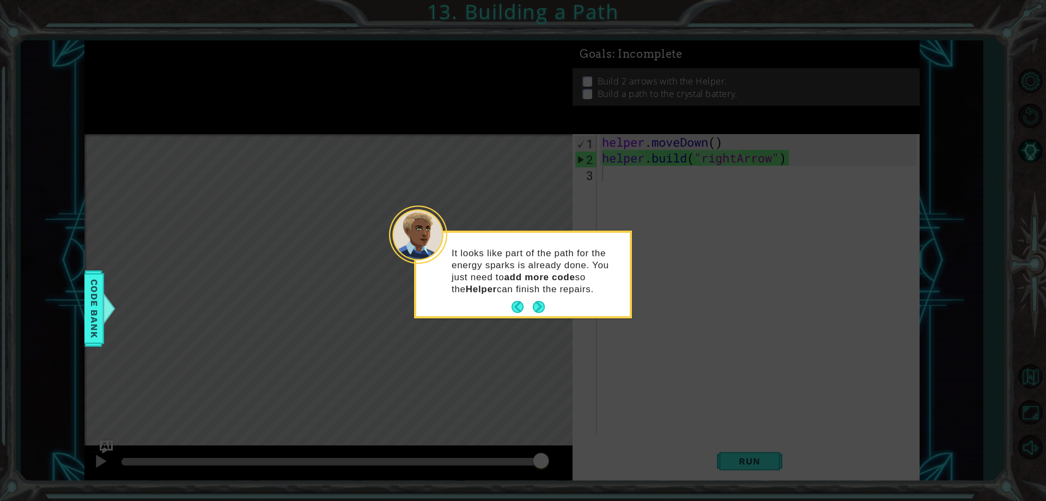
click at [510, 309] on div "It looks like part of the path for the energy sparks is already done. You just …" at bounding box center [523, 276] width 214 height 79
click at [512, 308] on button "Back" at bounding box center [522, 307] width 21 height 12
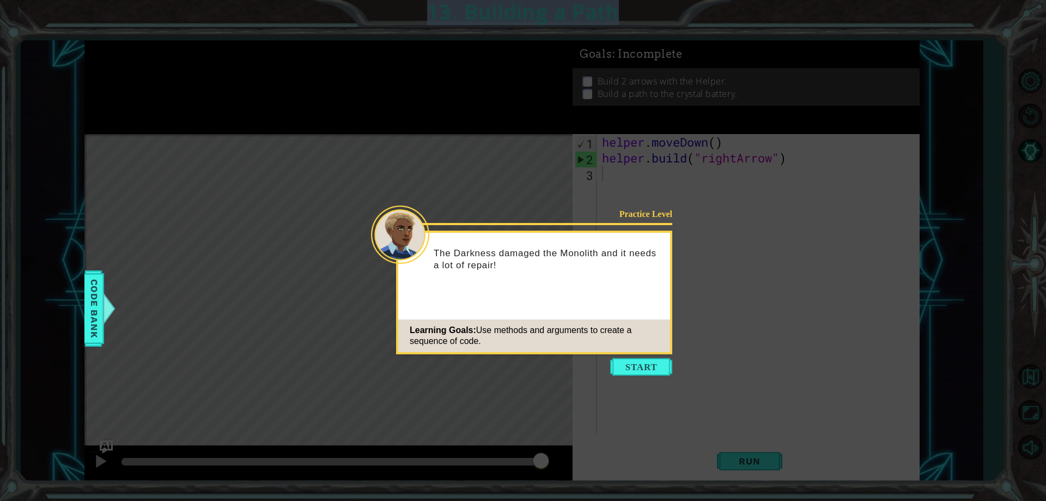
click at [591, 301] on div "Practice Level The Darkness damaged the Monolith and it needs a lot of repair! …" at bounding box center [534, 292] width 276 height 124
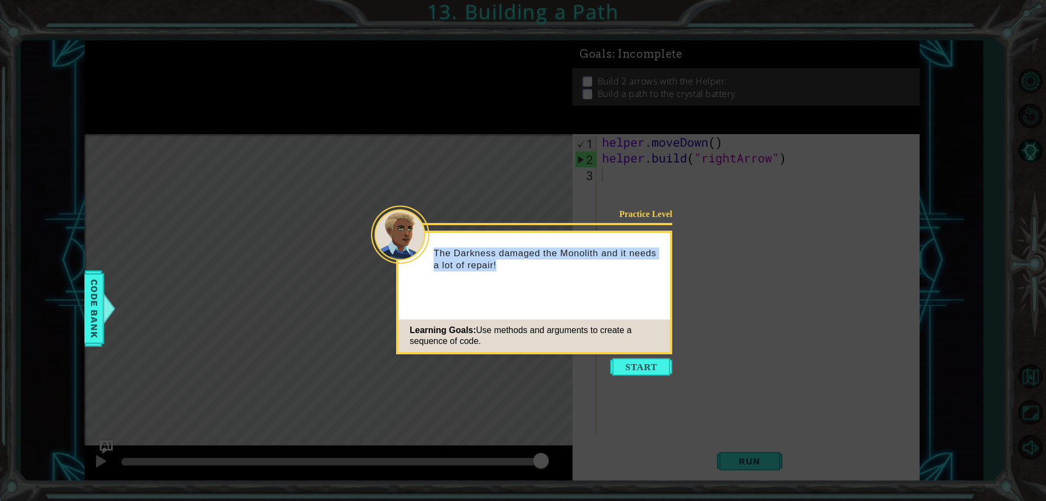
drag, startPoint x: 589, startPoint y: 303, endPoint x: 381, endPoint y: 234, distance: 219.5
click at [396, 234] on div "Practice Level The Darkness damaged the Monolith and it needs a lot of repair! …" at bounding box center [534, 292] width 276 height 124
click at [521, 292] on div "Practice Level The Darkness damaged the Monolith and it needs a lot of repair! …" at bounding box center [534, 292] width 276 height 124
click at [613, 367] on button "Start" at bounding box center [641, 366] width 62 height 17
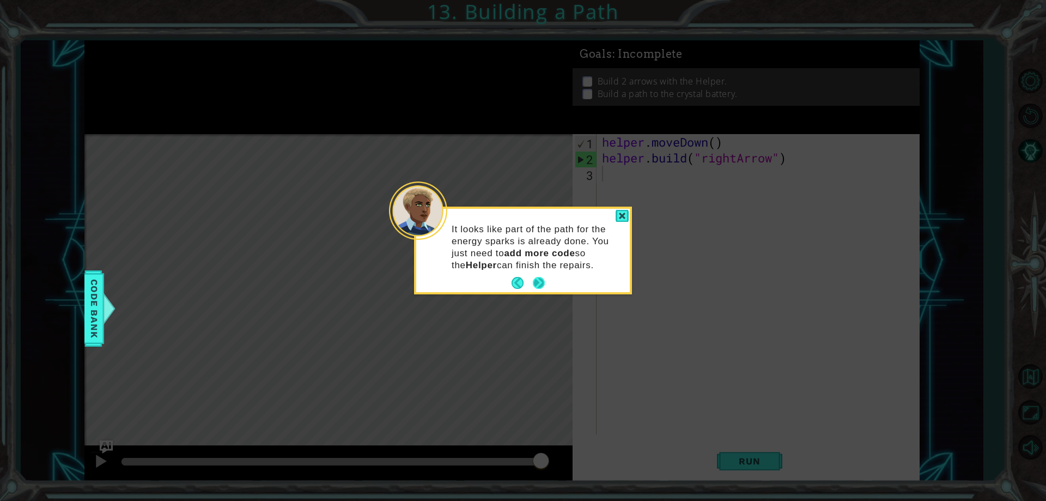
click at [539, 276] on footer at bounding box center [528, 283] width 33 height 16
click at [538, 279] on button "Next" at bounding box center [539, 283] width 12 height 12
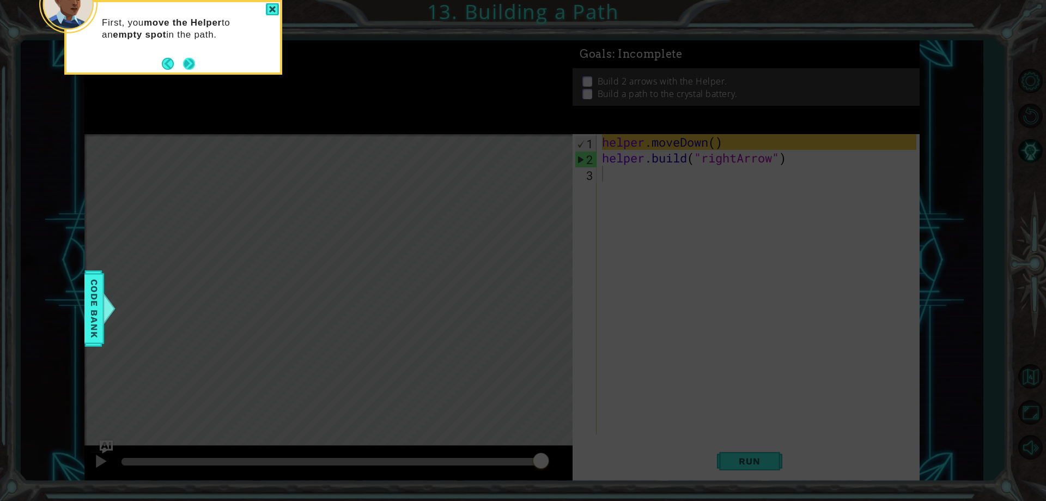
click at [185, 54] on div "First, you move the Helper to an empty spot in the path." at bounding box center [173, 34] width 214 height 55
click at [186, 68] on button "Next" at bounding box center [189, 64] width 12 height 12
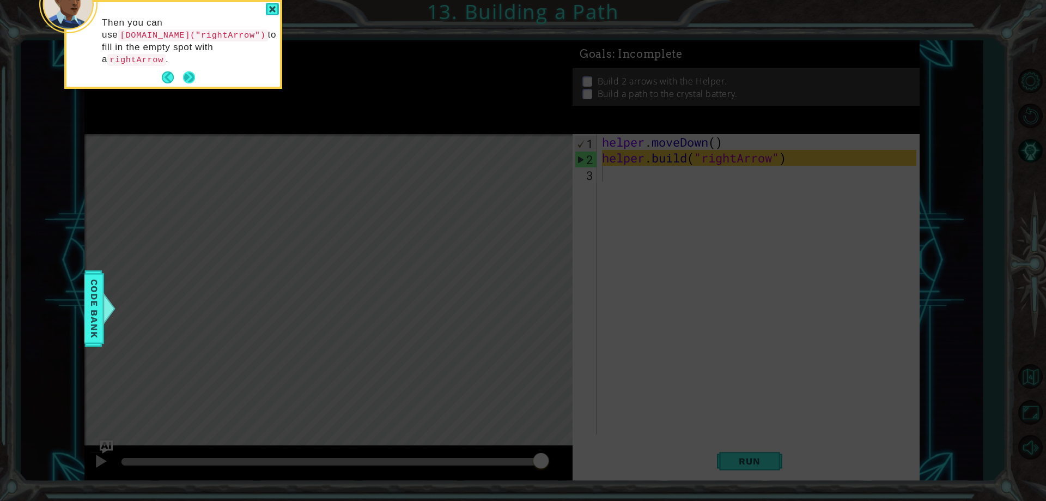
click at [192, 71] on button "Next" at bounding box center [189, 77] width 12 height 12
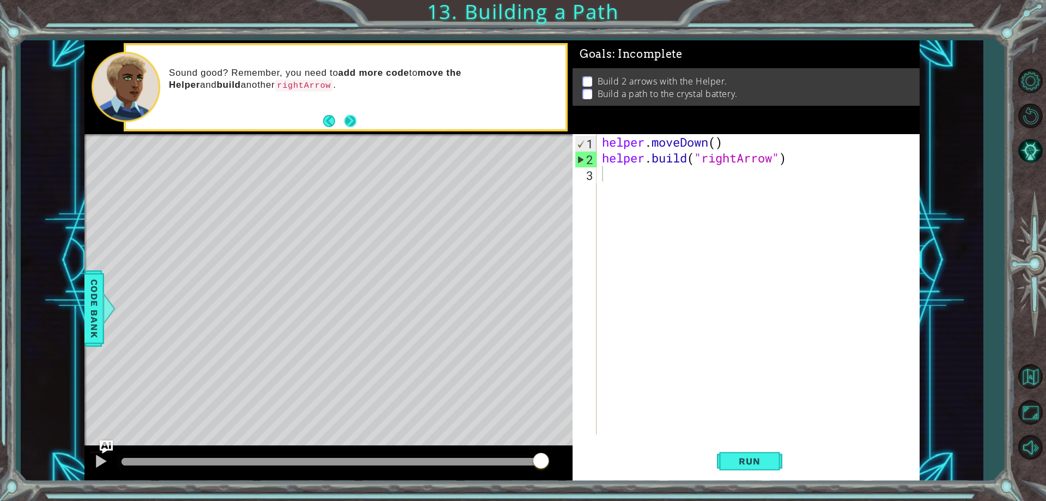
click at [354, 122] on button "Next" at bounding box center [350, 121] width 12 height 12
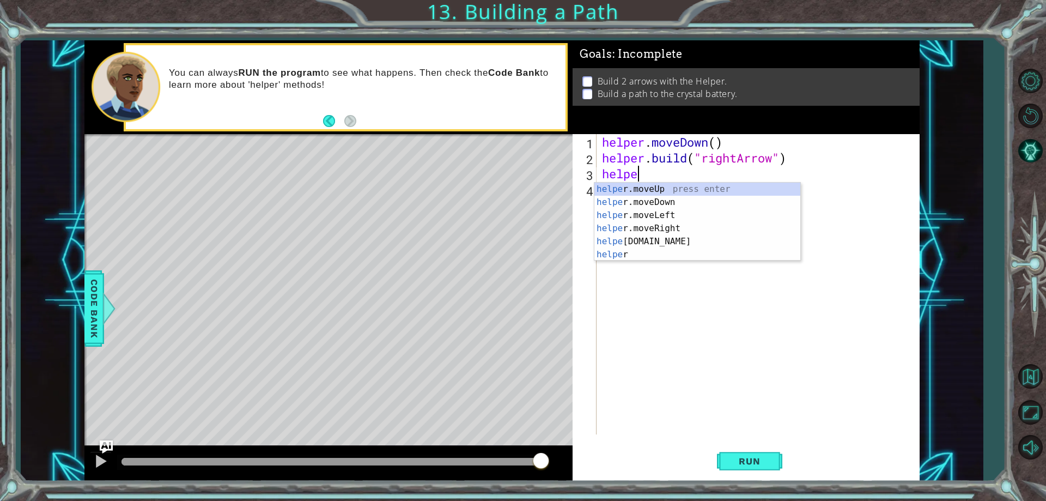
scroll to position [0, 2]
type textarea "helperm"
click at [664, 235] on div "helper . moveDown ( ) helper . build ( "rightArrow" ) helperm" at bounding box center [760, 300] width 321 height 332
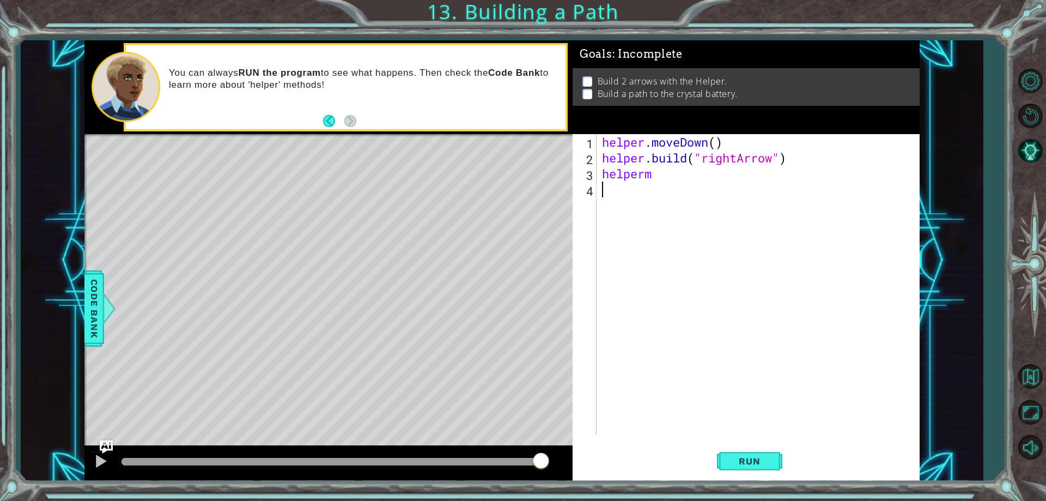
scroll to position [0, 0]
click at [665, 177] on div "helper . moveDown ( ) helper . build ( "rightArrow" ) helperm" at bounding box center [760, 300] width 321 height 332
click at [658, 228] on div "helper . mo veUp press enter helper . mo veDown press enter helper . mo veLeft …" at bounding box center [697, 222] width 206 height 78
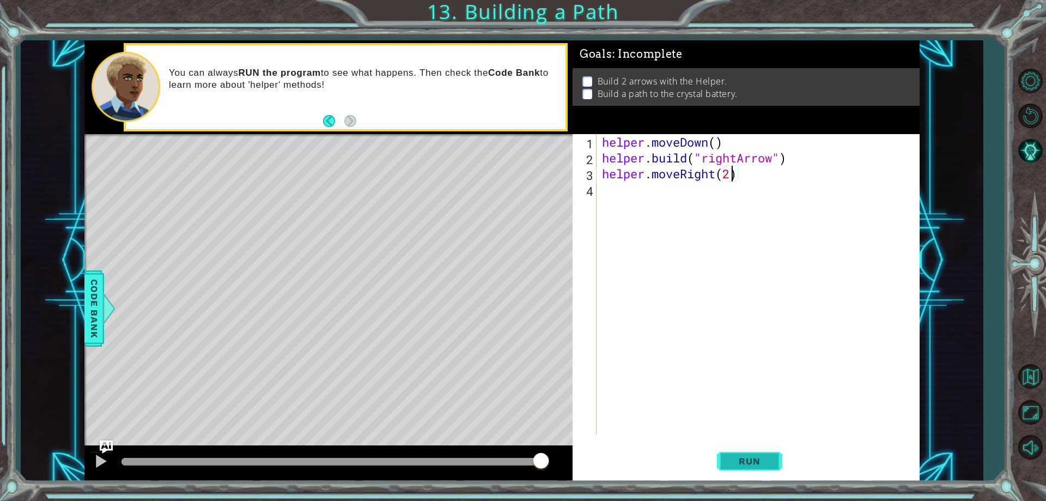
click at [759, 454] on button "Run" at bounding box center [749, 461] width 65 height 35
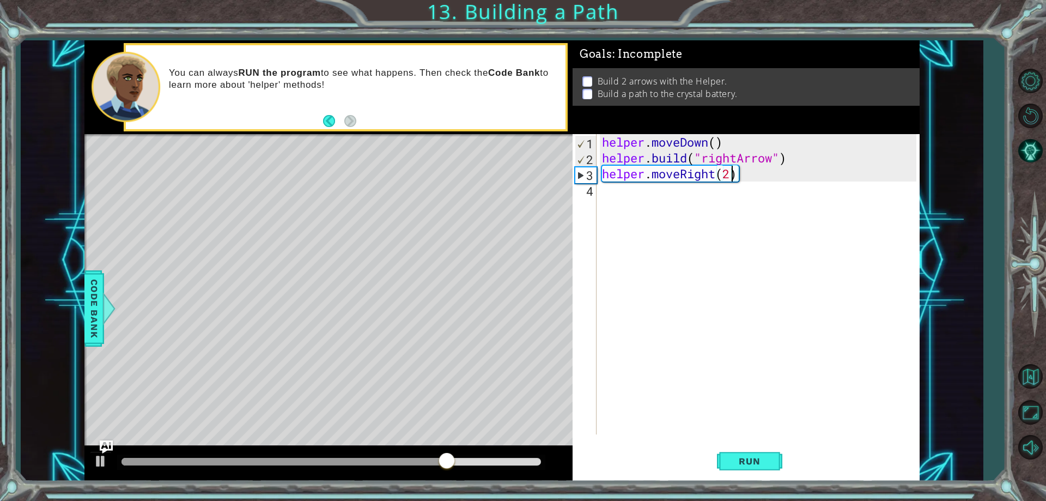
type textarea "helper.moveRight(3)"
click at [668, 199] on div "helper . moveDown ( ) helper . build ( "rightArrow" ) helper . moveRight ( 3 )" at bounding box center [760, 300] width 321 height 332
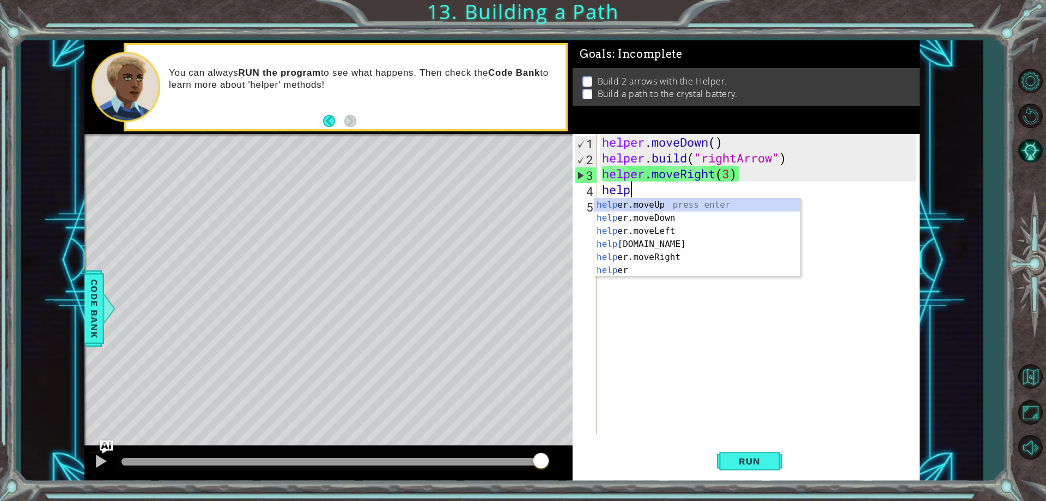
scroll to position [0, 1]
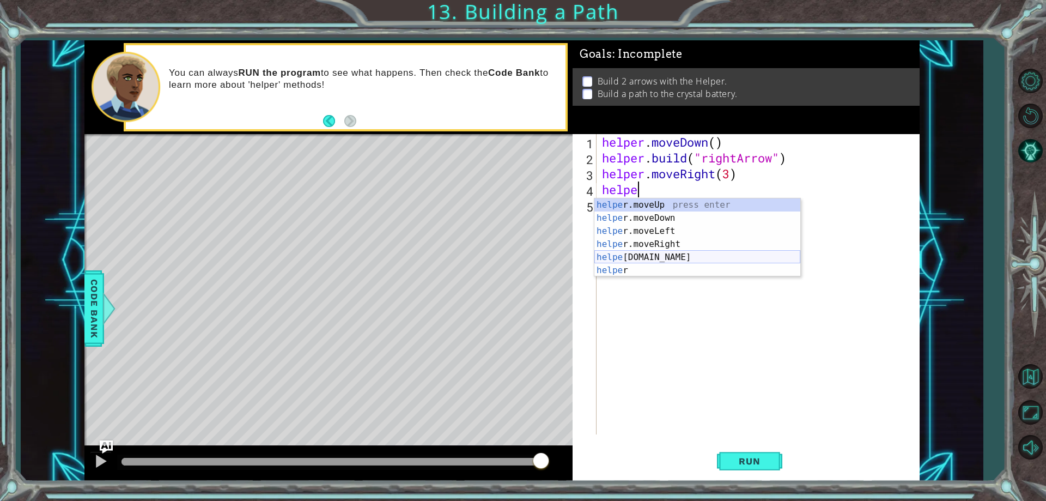
click at [675, 253] on div "helpe [PERSON_NAME]moveUp press enter helpe [PERSON_NAME]moveDown press enter h…" at bounding box center [697, 250] width 206 height 105
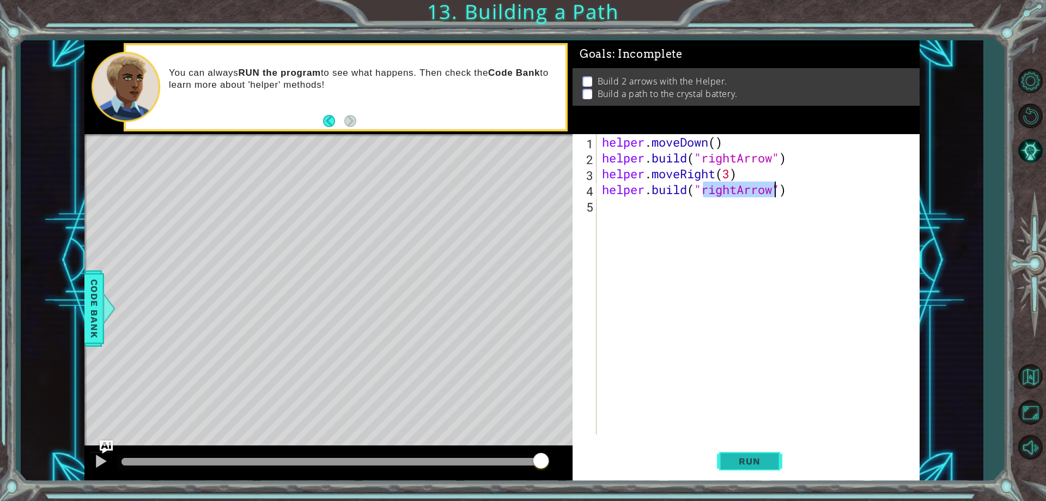
type textarea "[DOMAIN_NAME]("rightArrow")"
click at [735, 461] on span "Run" at bounding box center [749, 460] width 43 height 11
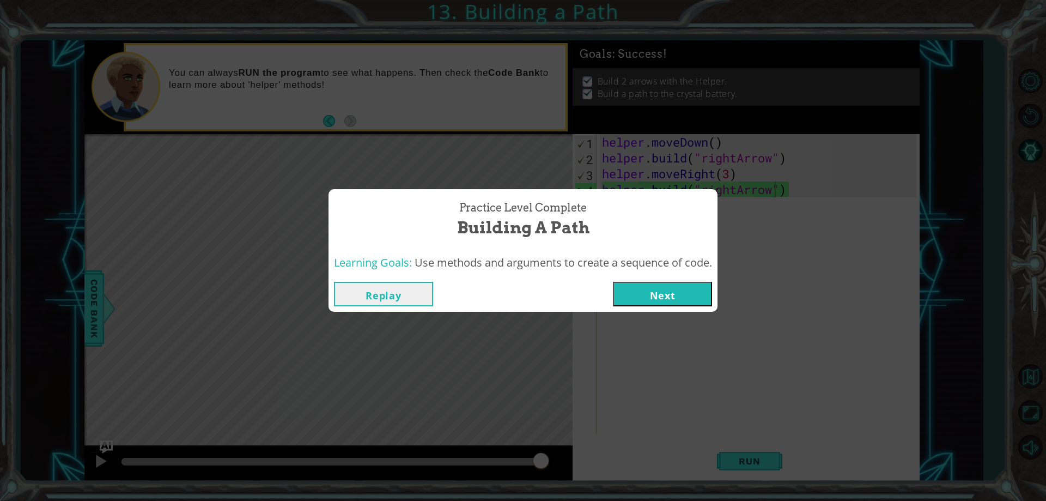
click at [694, 288] on button "Next" at bounding box center [662, 294] width 99 height 25
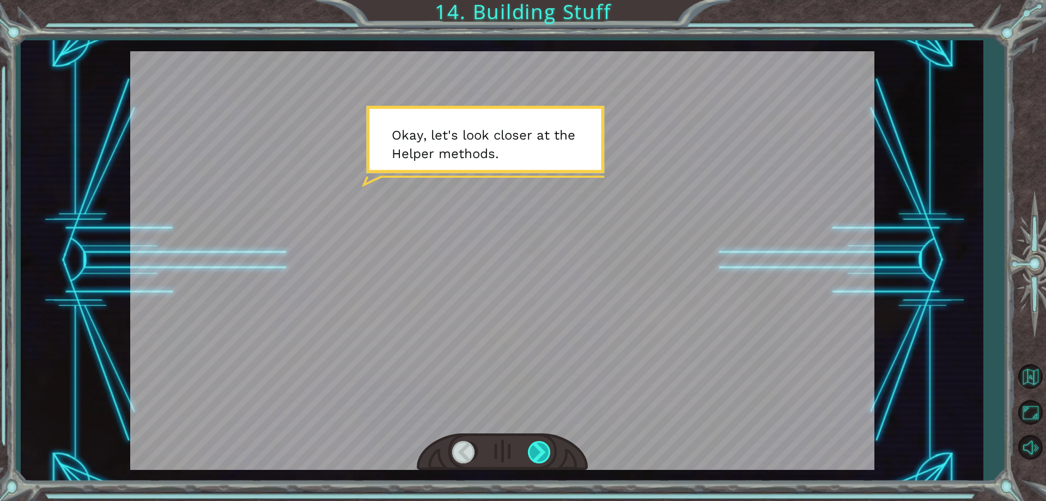
click at [535, 459] on div at bounding box center [540, 452] width 25 height 22
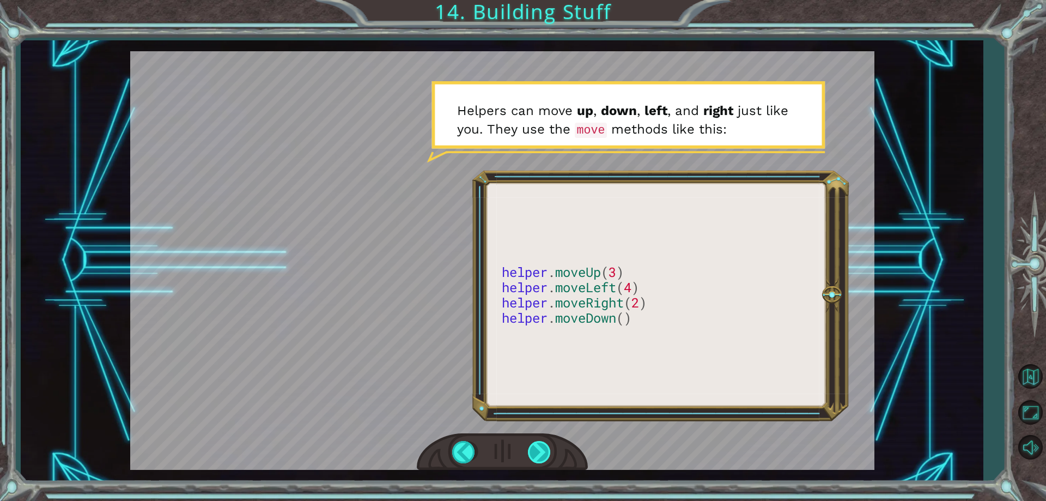
click at [542, 449] on div at bounding box center [540, 452] width 25 height 22
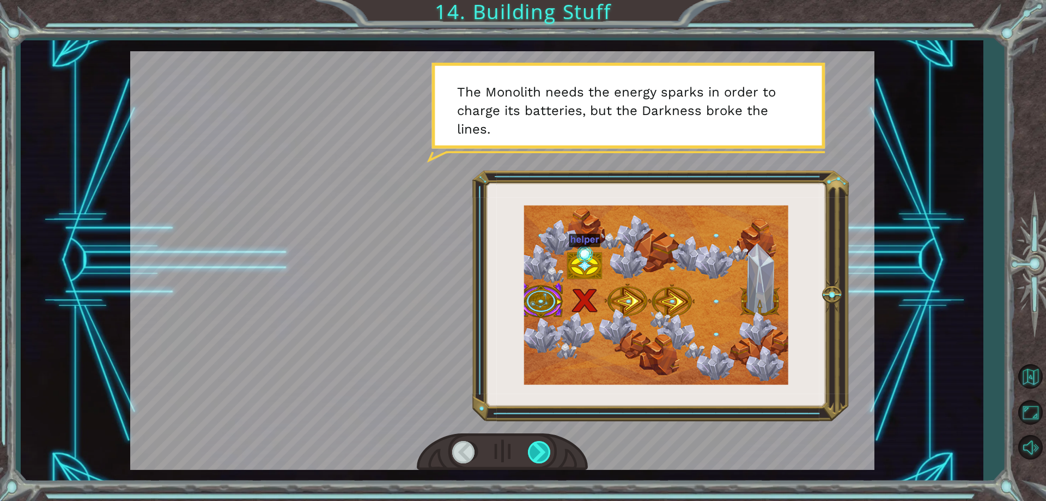
click at [536, 453] on div at bounding box center [540, 452] width 25 height 22
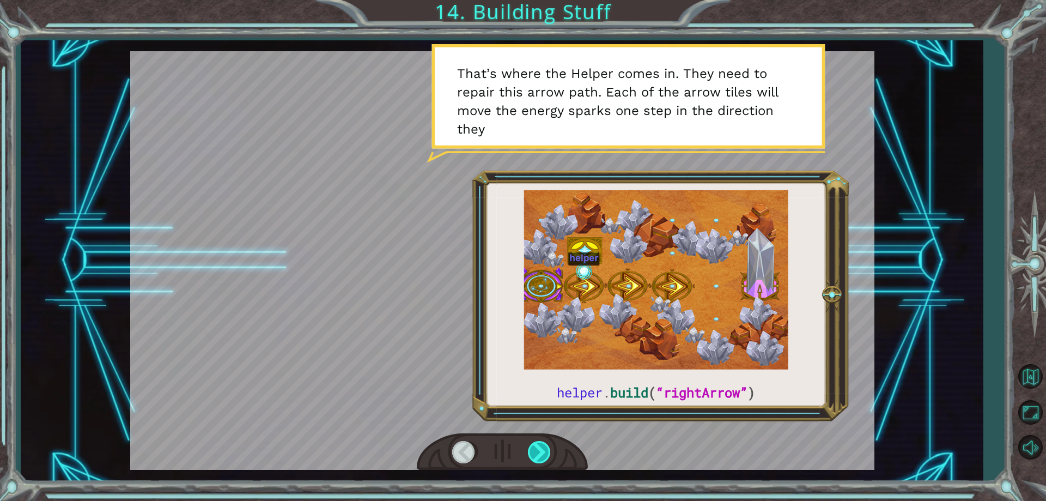
click at [536, 454] on div at bounding box center [540, 452] width 25 height 22
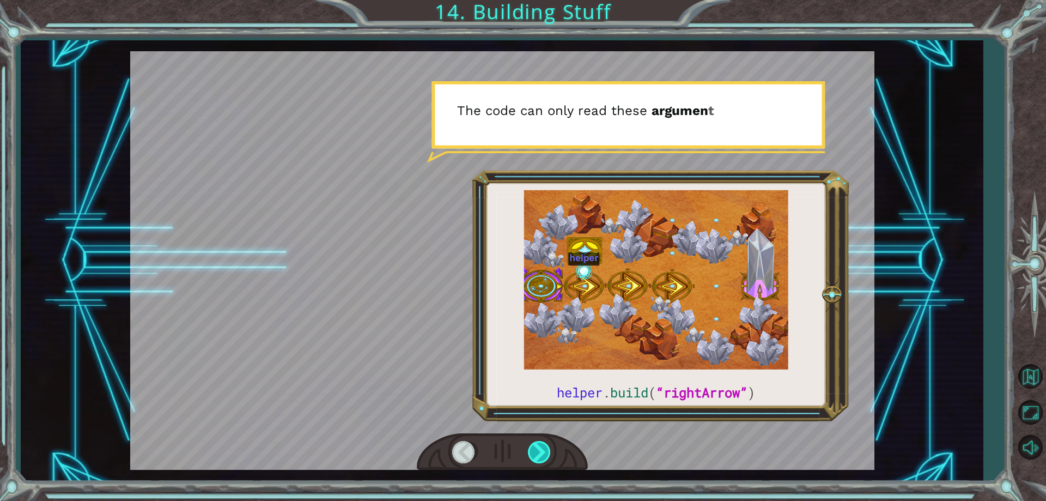
click at [536, 454] on div at bounding box center [540, 452] width 25 height 22
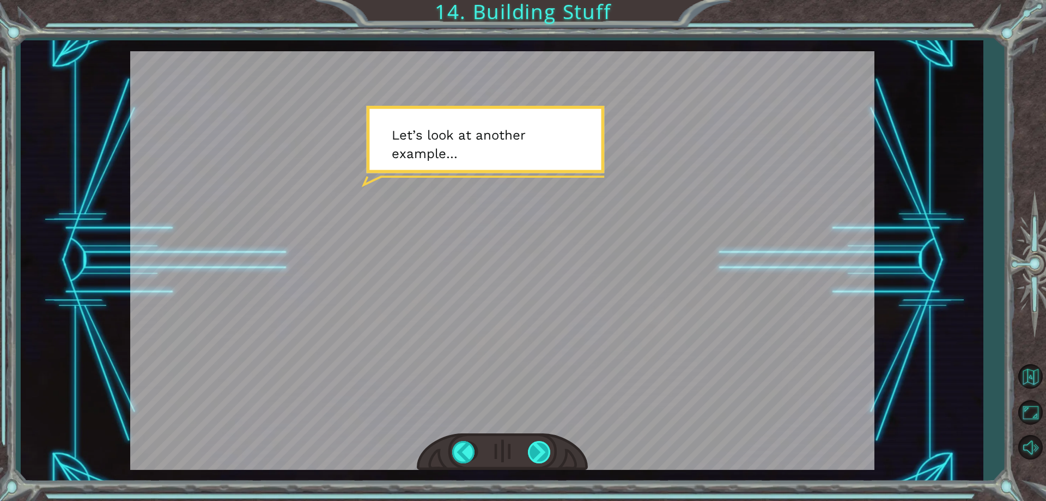
click at [536, 454] on div at bounding box center [540, 452] width 25 height 22
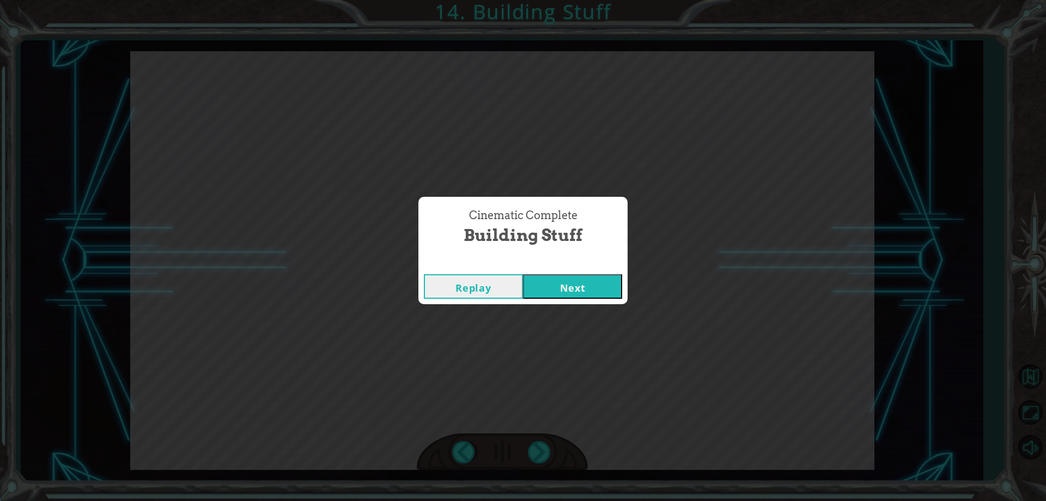
click at [577, 272] on div "Replay Next" at bounding box center [522, 286] width 209 height 35
click at [577, 282] on button "Next" at bounding box center [572, 286] width 99 height 25
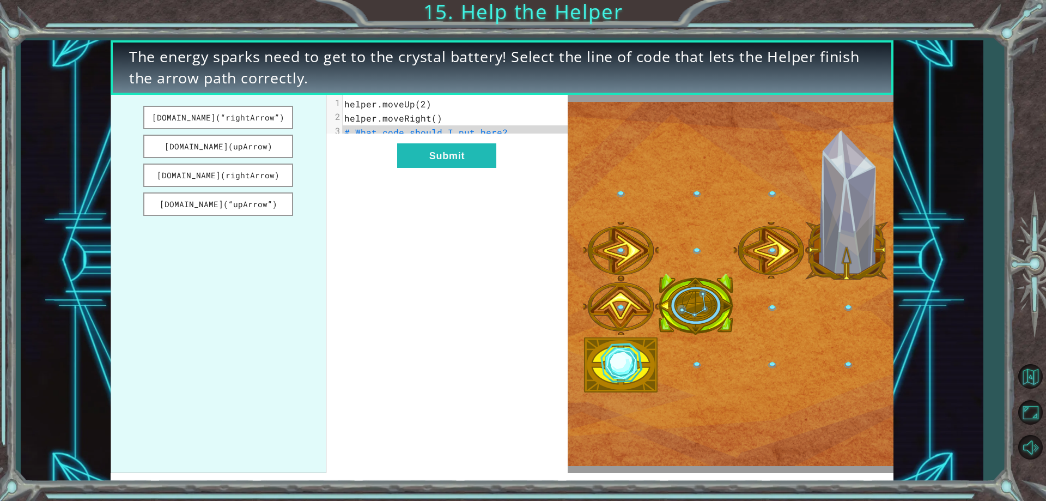
drag, startPoint x: 257, startPoint y: 117, endPoint x: 425, endPoint y: 131, distance: 169.5
click at [437, 127] on div "[DOMAIN_NAME](“rightArrow”) [DOMAIN_NAME](upArrow) [DOMAIN_NAME](rightArrow) [D…" at bounding box center [340, 284] width 458 height 379
click at [286, 116] on button "[DOMAIN_NAME](“rightArrow”)" at bounding box center [218, 117] width 150 height 23
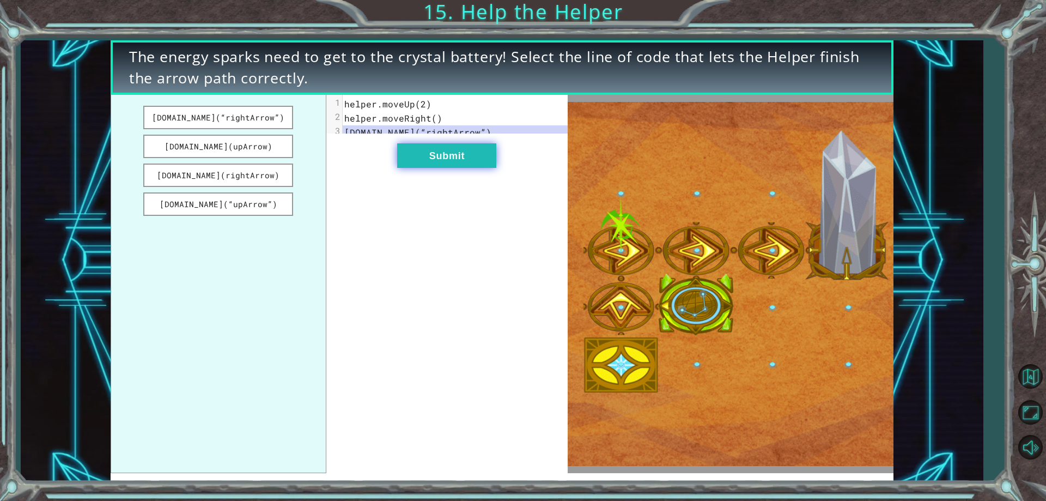
click at [401, 159] on button "Submit" at bounding box center [446, 155] width 99 height 25
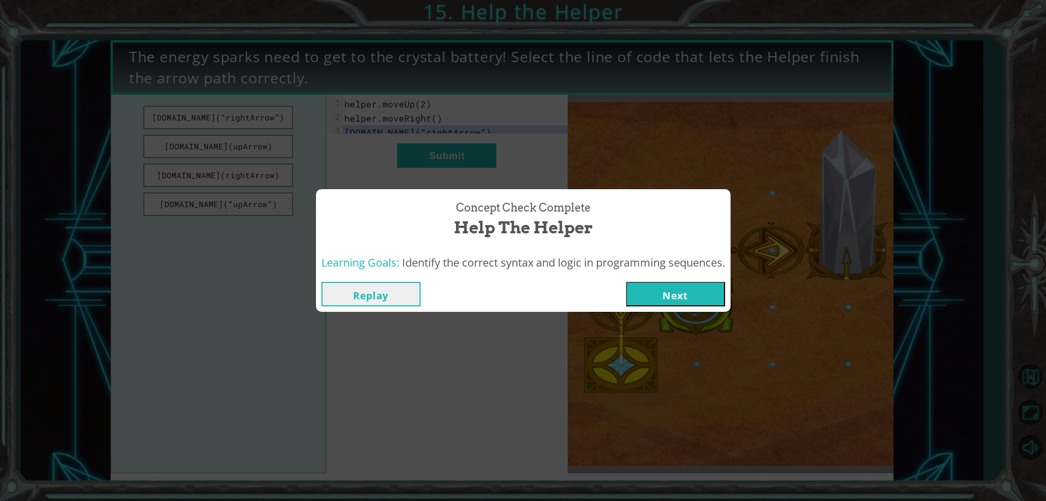
click at [670, 284] on button "Next" at bounding box center [675, 294] width 99 height 25
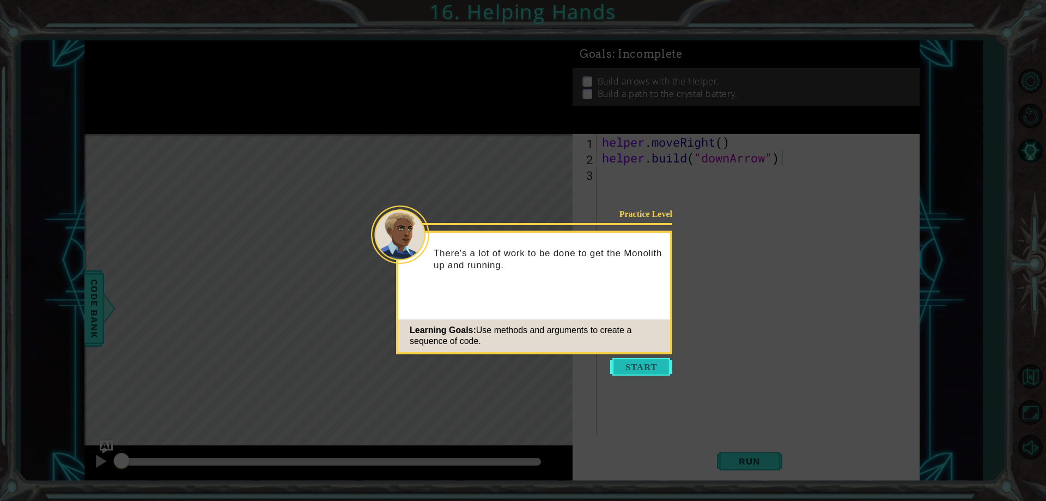
click at [624, 359] on button "Start" at bounding box center [641, 366] width 62 height 17
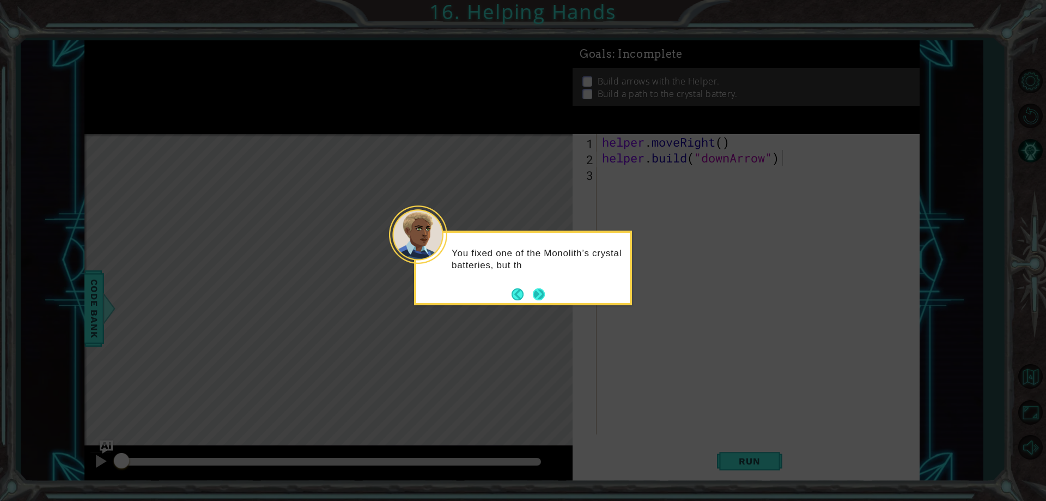
click at [538, 286] on footer at bounding box center [528, 294] width 33 height 16
click at [538, 291] on button "Next" at bounding box center [539, 295] width 12 height 12
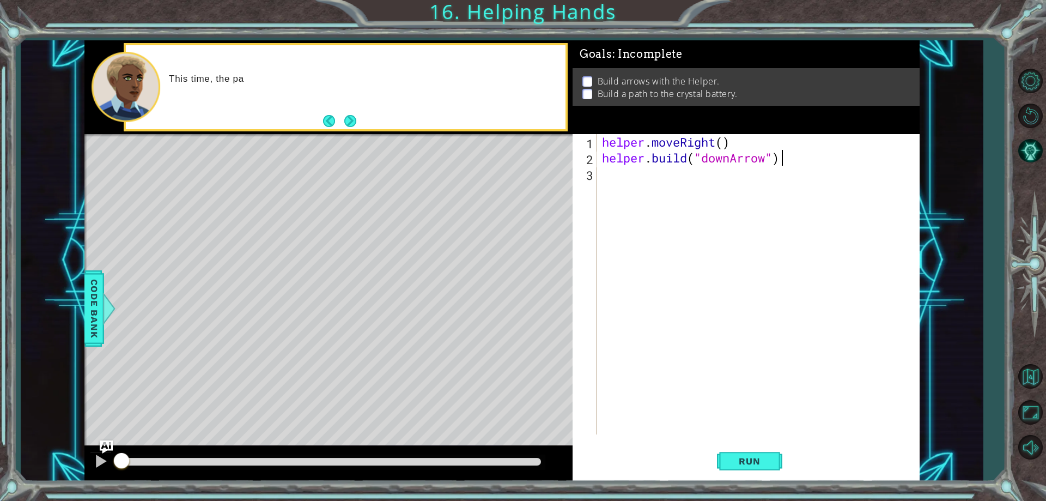
click at [630, 196] on div "helper . moveRight ( ) helper . build ( "downArrow" )" at bounding box center [760, 300] width 321 height 332
click at [723, 447] on button "Run" at bounding box center [749, 461] width 65 height 35
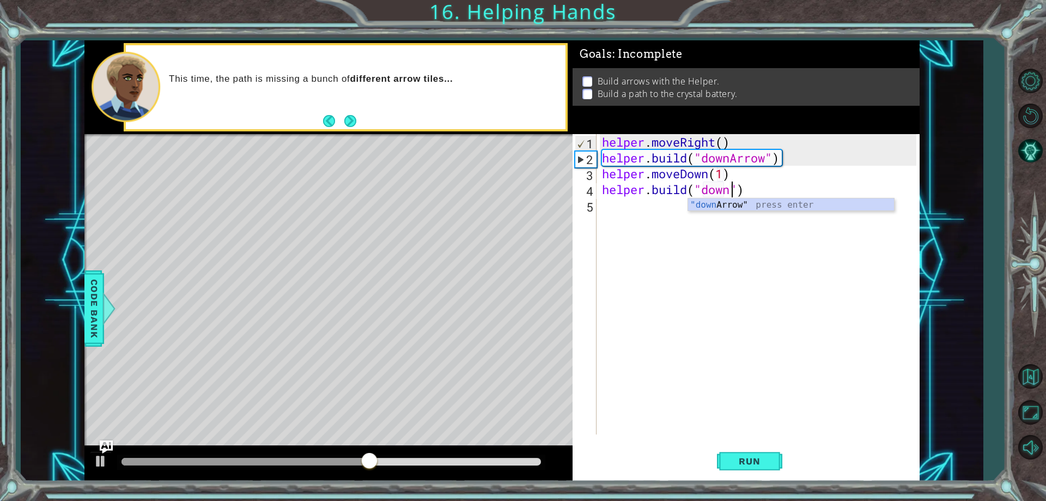
scroll to position [0, 6]
type textarea "[DOMAIN_NAME]("downArrow")"
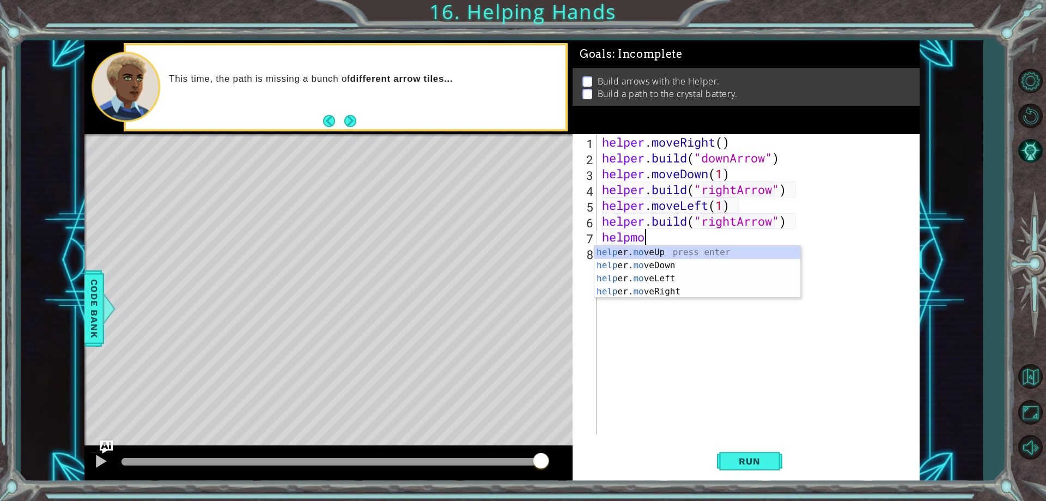
scroll to position [0, 10]
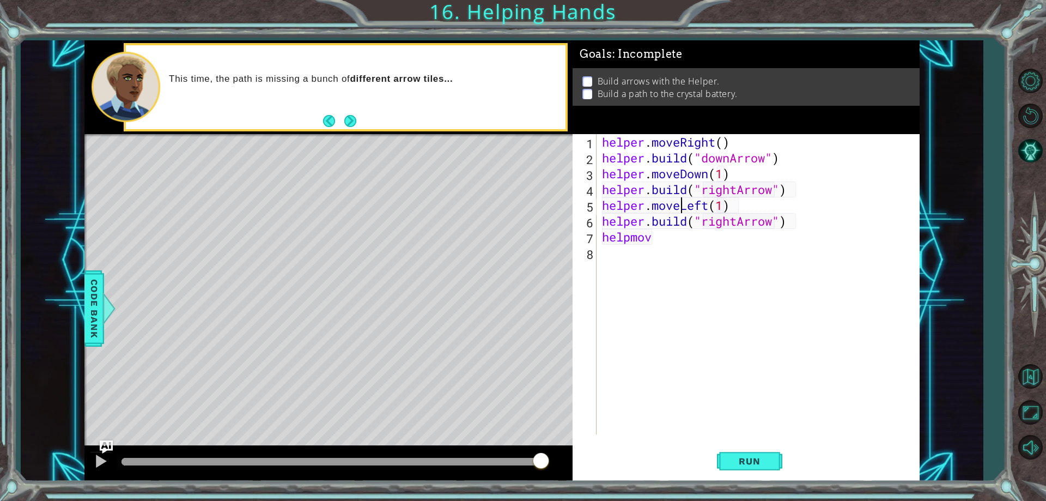
click at [683, 205] on div "helper . moveRight ( ) helper . build ( "downArrow" ) helper . moveDown ( 1 ) h…" at bounding box center [760, 300] width 321 height 332
drag, startPoint x: 683, startPoint y: 205, endPoint x: 708, endPoint y: 205, distance: 25.1
click at [708, 205] on div "helper . moveRight ( ) helper . build ( "downArrow" ) helper . moveDown ( 1 ) h…" at bounding box center [760, 300] width 321 height 332
click at [720, 203] on div "helper . moveRight ( ) helper . build ( "downArrow" ) helper . moveDown ( 1 ) h…" at bounding box center [760, 300] width 321 height 332
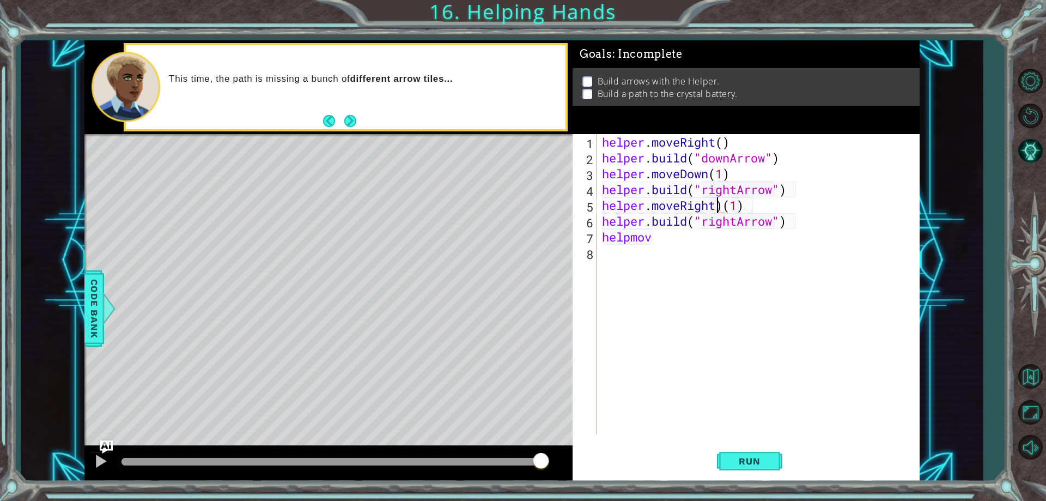
click at [720, 206] on div "helper . moveRight ( ) helper . build ( "downArrow" ) helper . moveDown ( 1 ) h…" at bounding box center [760, 300] width 321 height 332
click at [724, 206] on div "helper . moveRight ( ) helper . build ( "downArrow" ) helper . moveDown ( 1 ) h…" at bounding box center [760, 300] width 321 height 332
click at [652, 242] on div "helper . moveRight ( ) helper . build ( "downArrow" ) helper . moveDown ( 1 ) h…" at bounding box center [760, 300] width 321 height 332
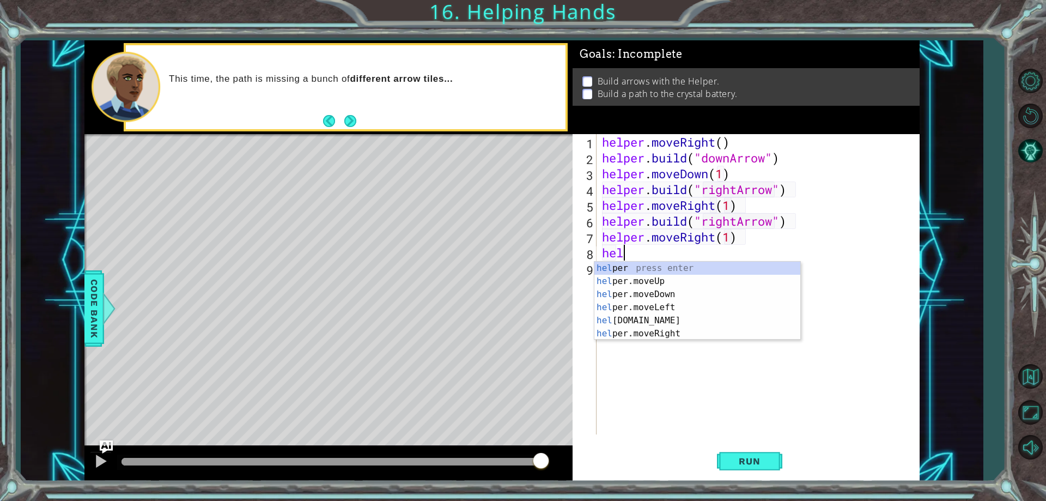
scroll to position [0, 7]
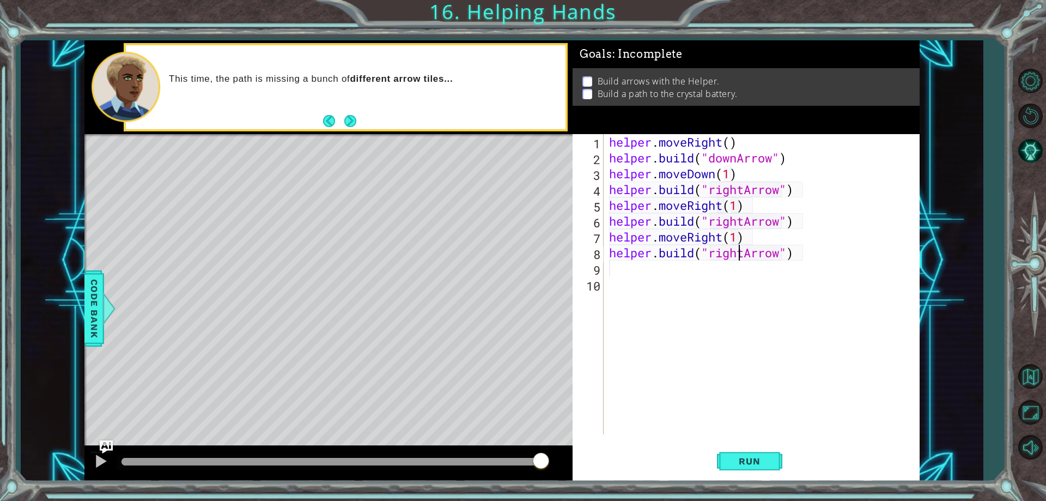
click at [739, 257] on div "helper . moveRight ( ) helper . build ( "downArrow" ) helper . moveDown ( 1 ) h…" at bounding box center [764, 300] width 315 height 332
click at [743, 257] on div "helper . moveRight ( ) helper . build ( "downArrow" ) helper . moveDown ( 1 ) h…" at bounding box center [764, 300] width 315 height 332
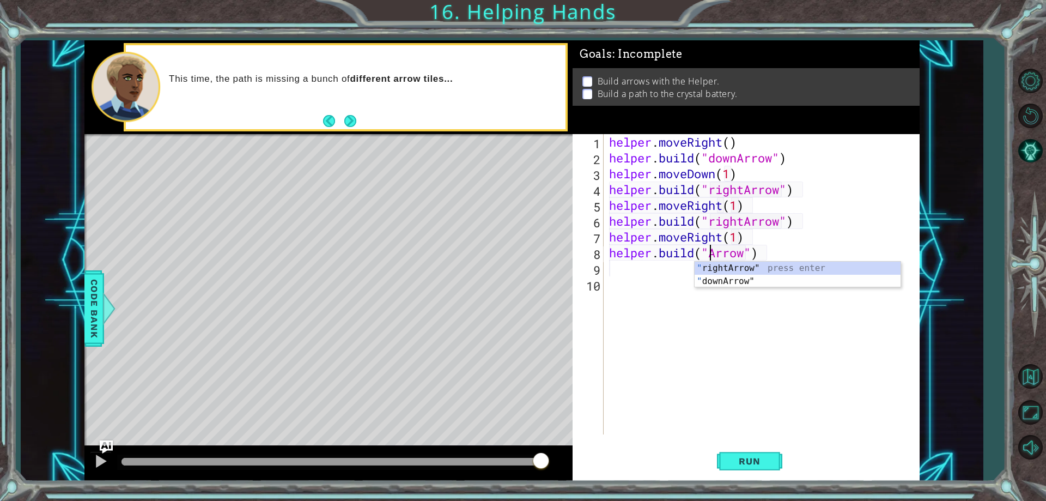
scroll to position [0, 5]
type textarea "[DOMAIN_NAME]("upArrow")"
click at [703, 273] on div "helper . moveRight ( ) helper . build ( "downArrow" ) helper . moveDown ( 1 ) h…" at bounding box center [764, 300] width 315 height 332
type textarea "e"
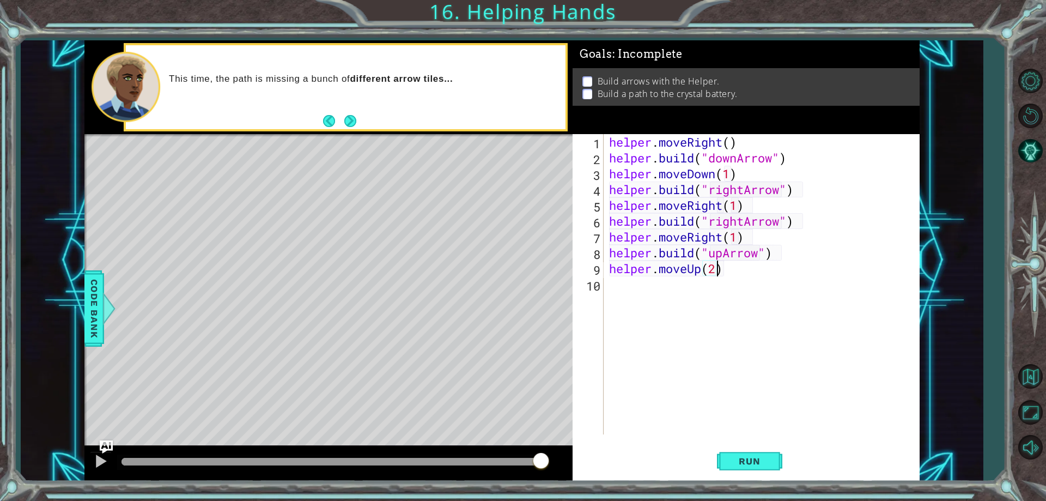
scroll to position [0, 5]
type textarea "helper.moveUp(2)"
click at [740, 446] on button "Run" at bounding box center [749, 461] width 65 height 35
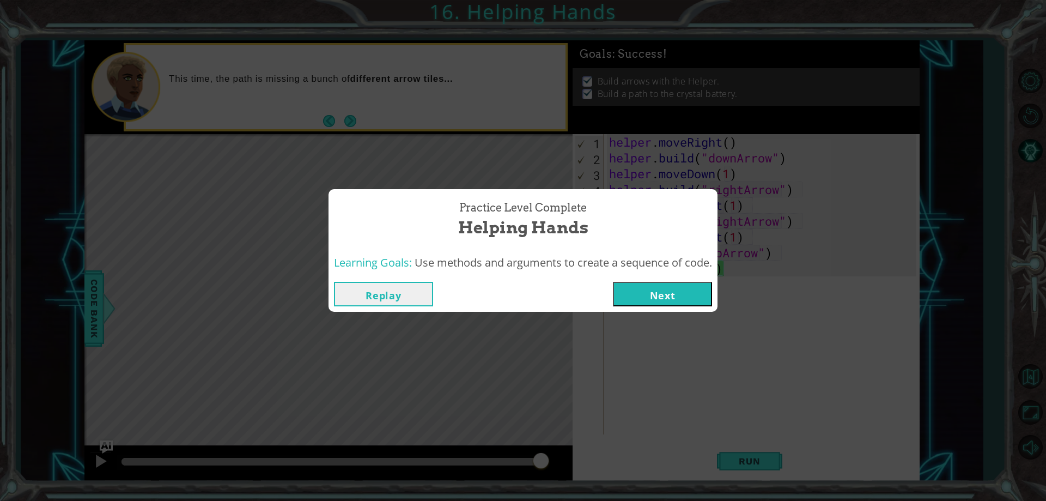
click at [624, 296] on button "Next" at bounding box center [662, 294] width 99 height 25
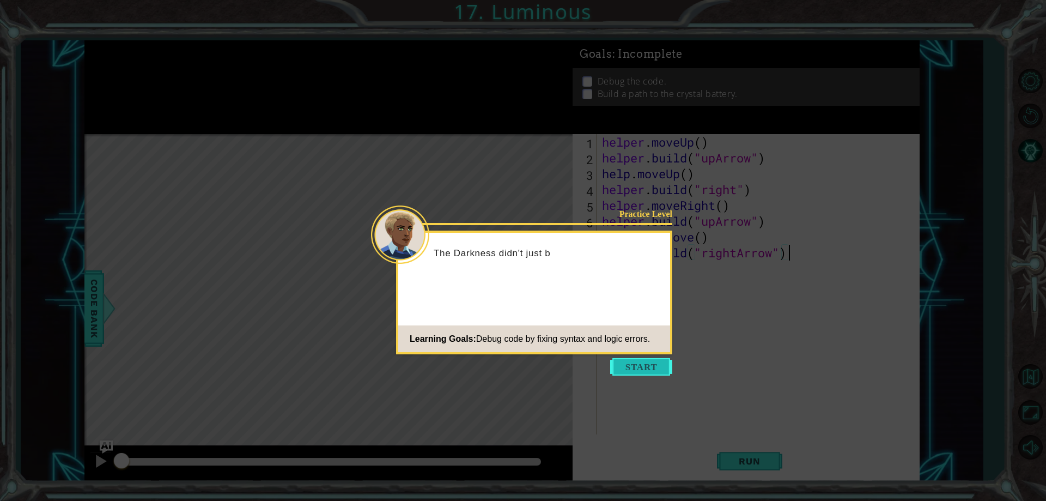
click at [622, 370] on button "Start" at bounding box center [641, 366] width 62 height 17
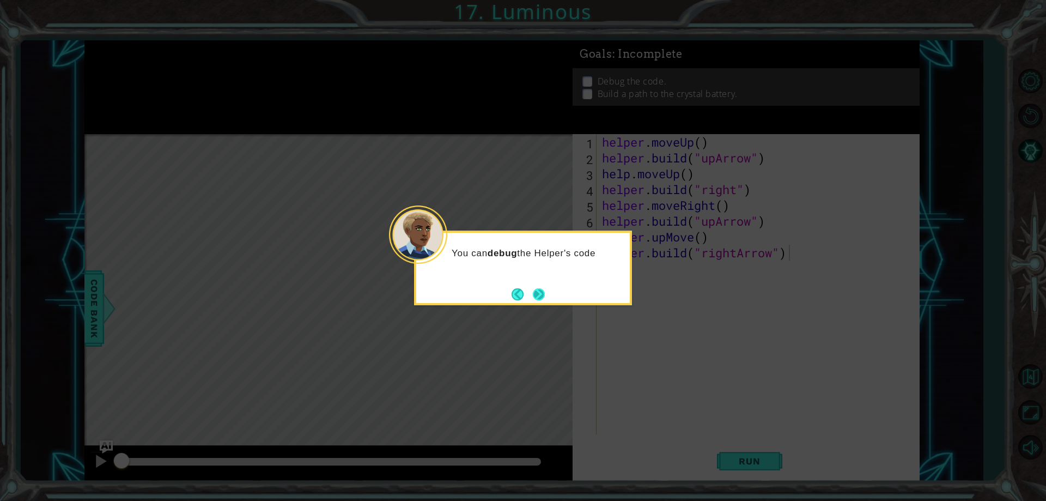
click at [543, 300] on button "Next" at bounding box center [539, 294] width 12 height 12
